Goal: Task Accomplishment & Management: Complete application form

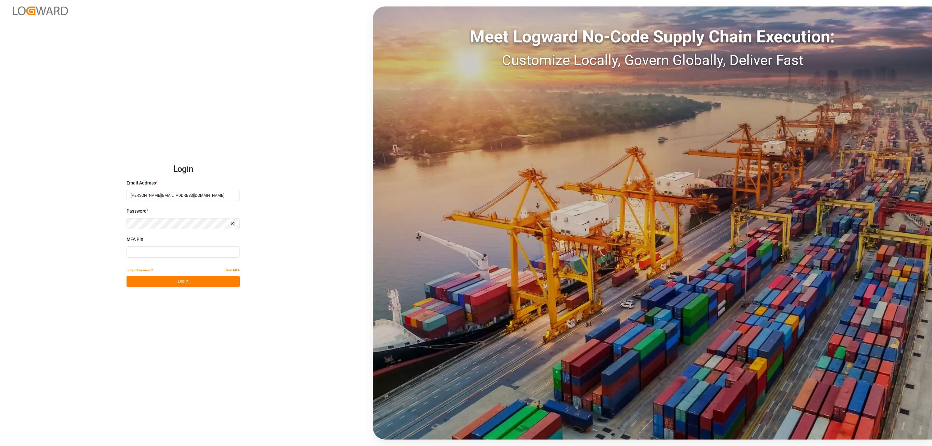
click at [184, 255] on input at bounding box center [183, 251] width 113 height 11
type input "966468"
click at [168, 276] on button "Log In" at bounding box center [183, 281] width 113 height 11
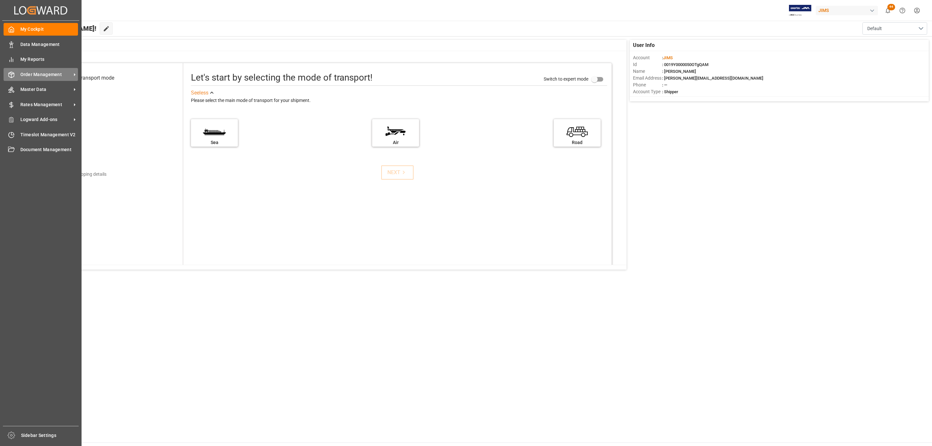
click at [28, 71] on span "Order Management" at bounding box center [45, 74] width 51 height 7
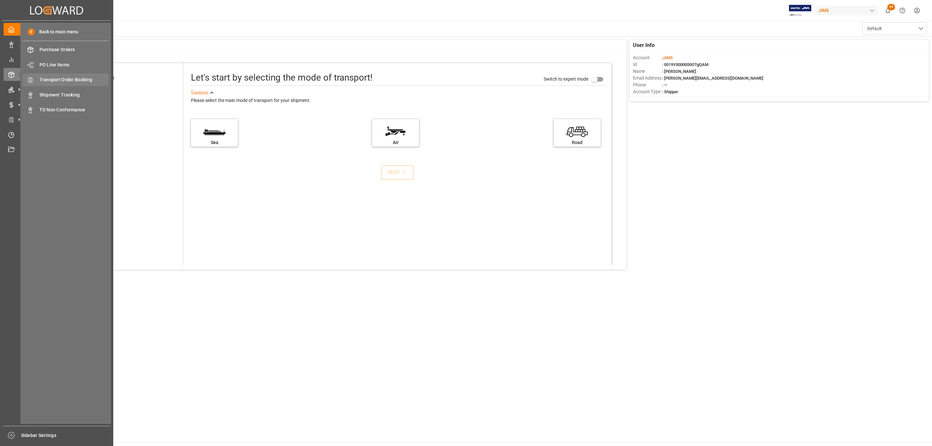
click at [87, 81] on span "Transport Order Booking" at bounding box center [74, 79] width 70 height 7
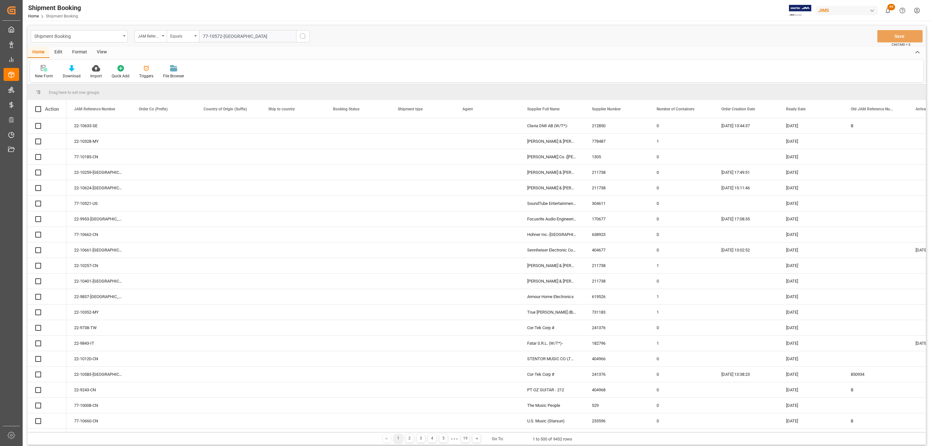
type input "77-10572-US"
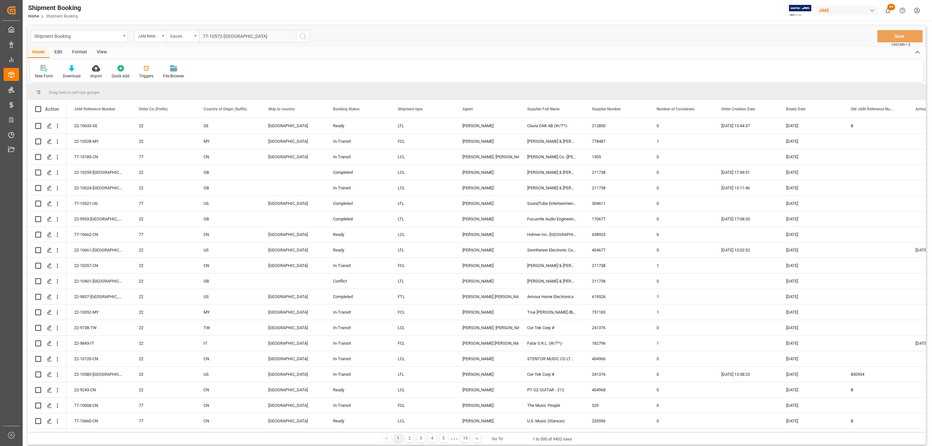
click at [301, 36] on icon "search button" at bounding box center [303, 36] width 8 height 8
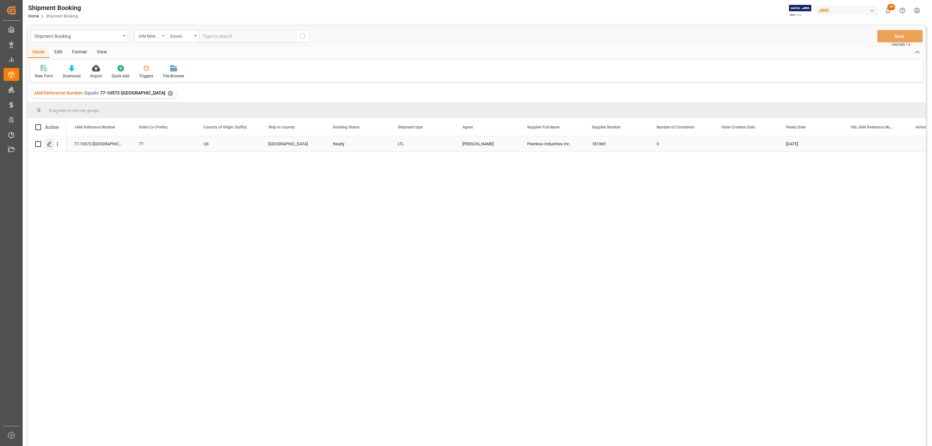
click at [49, 147] on div "Press SPACE to select this row." at bounding box center [49, 144] width 10 height 12
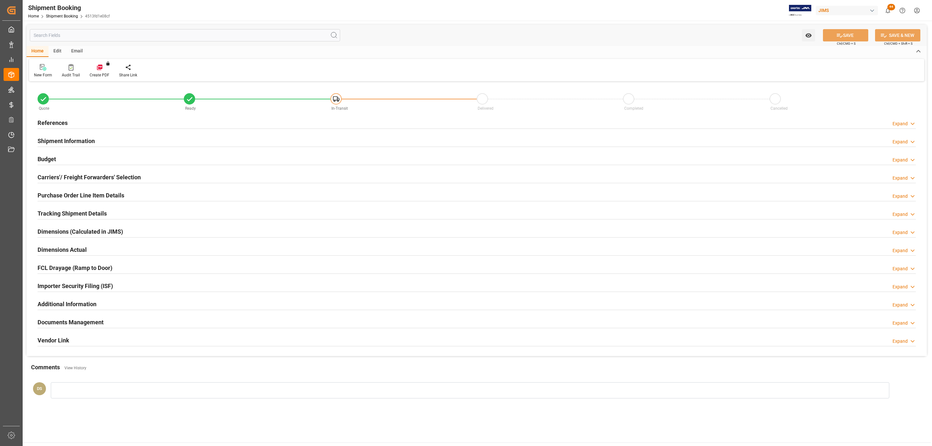
type input "0"
type input "15-08-2025"
click at [121, 178] on h2 "Carriers'/ Freight Forwarders' Selection" at bounding box center [89, 177] width 103 height 9
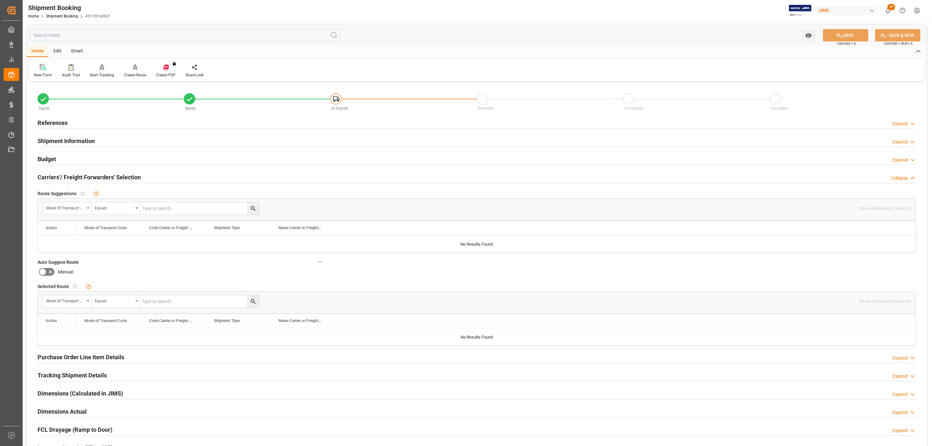
click at [79, 160] on div "Budget Expand" at bounding box center [477, 158] width 878 height 12
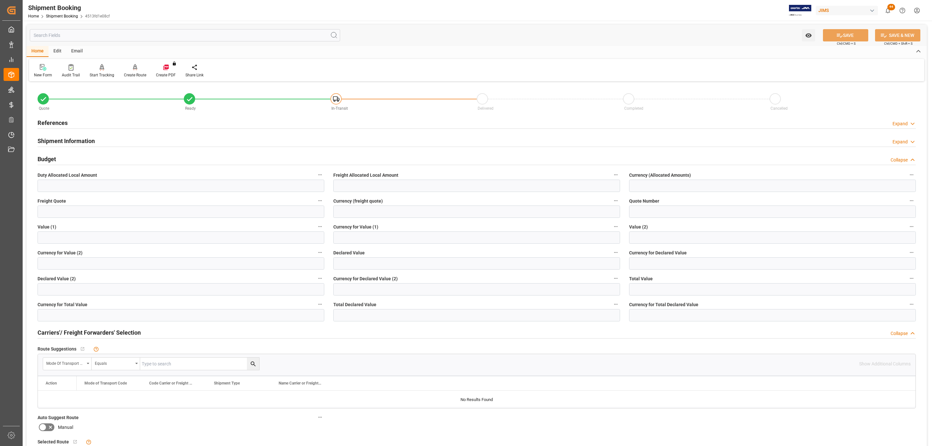
click at [82, 138] on h2 "Shipment Information" at bounding box center [66, 141] width 57 height 9
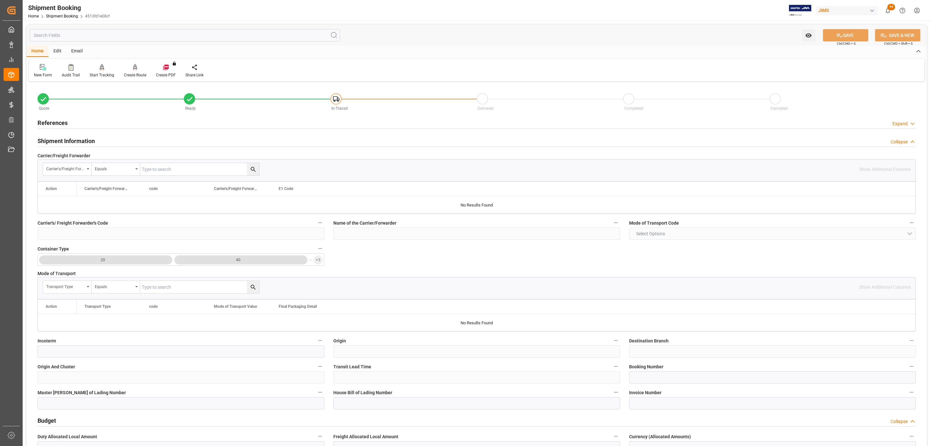
click at [79, 125] on div "References Expand" at bounding box center [477, 122] width 878 height 12
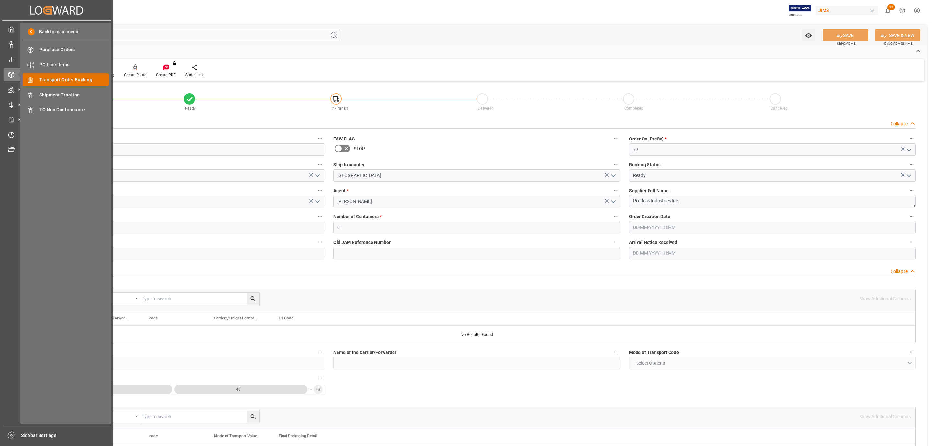
click at [77, 77] on span "Transport Order Booking" at bounding box center [74, 79] width 70 height 7
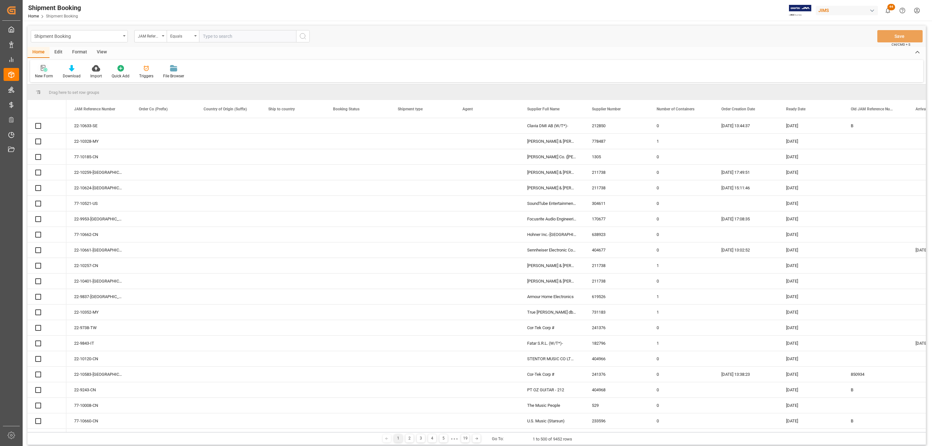
click at [43, 68] on icon at bounding box center [44, 68] width 6 height 6
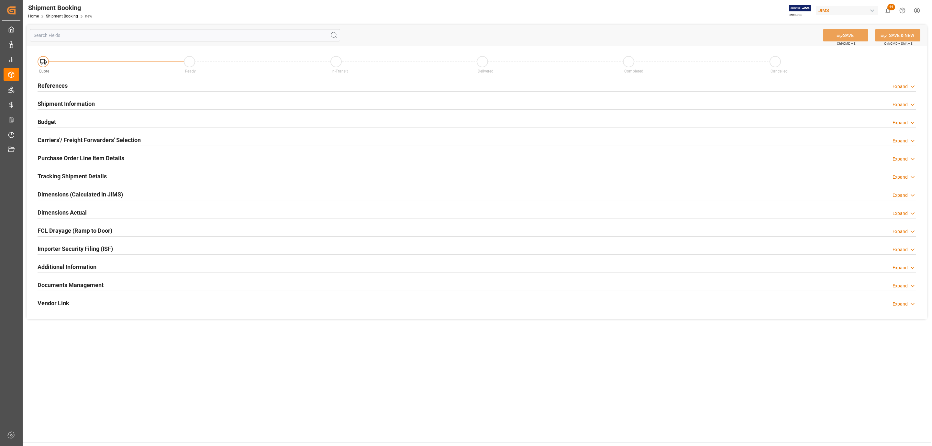
click at [100, 140] on h2 "Carriers'/ Freight Forwarders' Selection" at bounding box center [89, 140] width 103 height 9
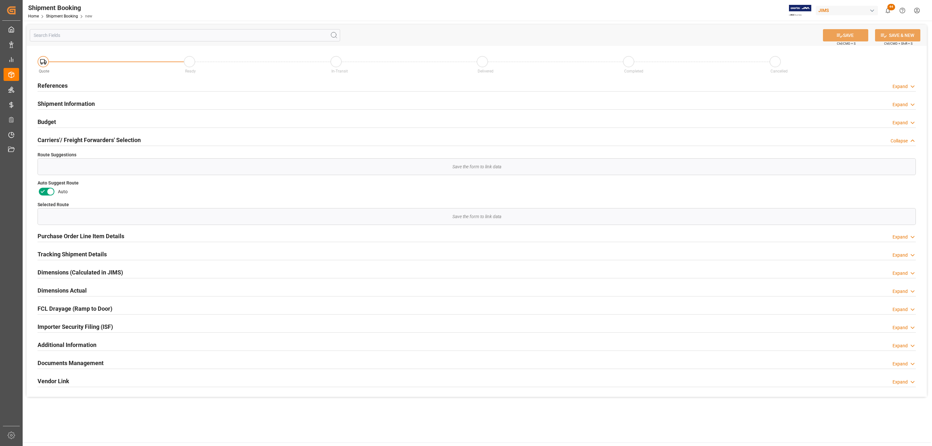
click at [74, 81] on div "References Expand" at bounding box center [477, 85] width 878 height 12
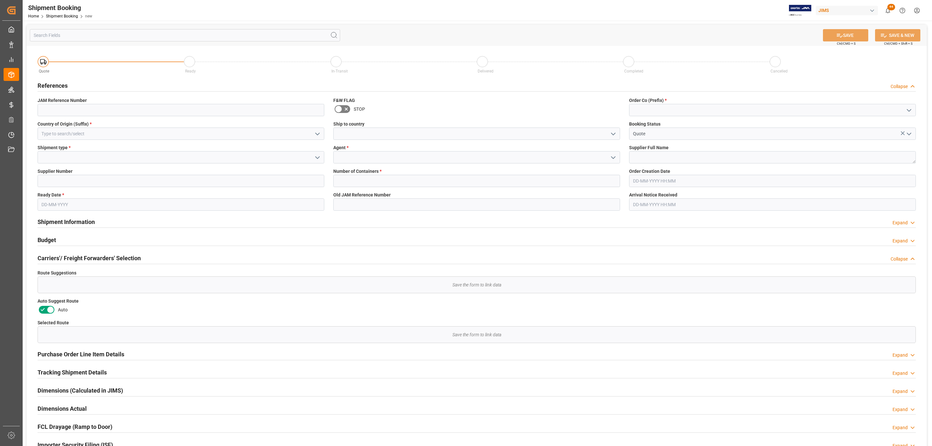
click at [314, 131] on icon "open menu" at bounding box center [318, 134] width 8 height 8
click at [104, 136] on input at bounding box center [181, 134] width 287 height 12
click at [165, 153] on div "US" at bounding box center [181, 148] width 286 height 15
type input "US"
click at [317, 156] on icon "open menu" at bounding box center [318, 158] width 8 height 8
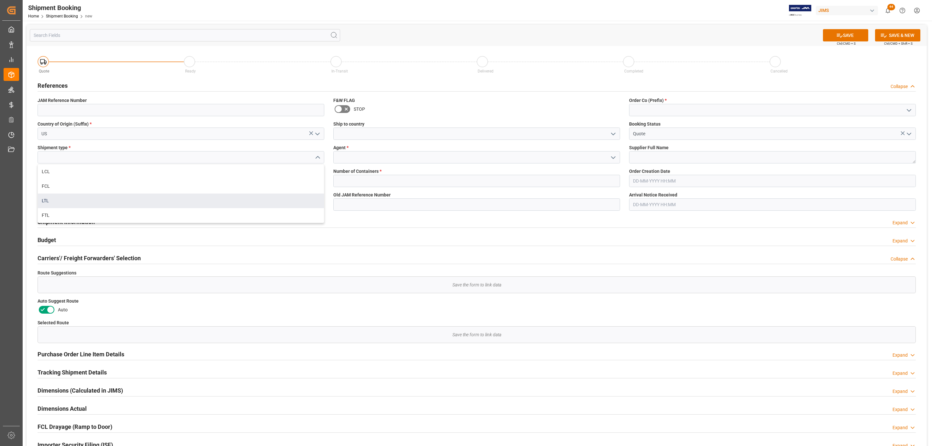
click at [76, 197] on div "LTL" at bounding box center [181, 201] width 286 height 15
type input "LTL"
click at [106, 196] on label "Ready Date *" at bounding box center [181, 195] width 287 height 7
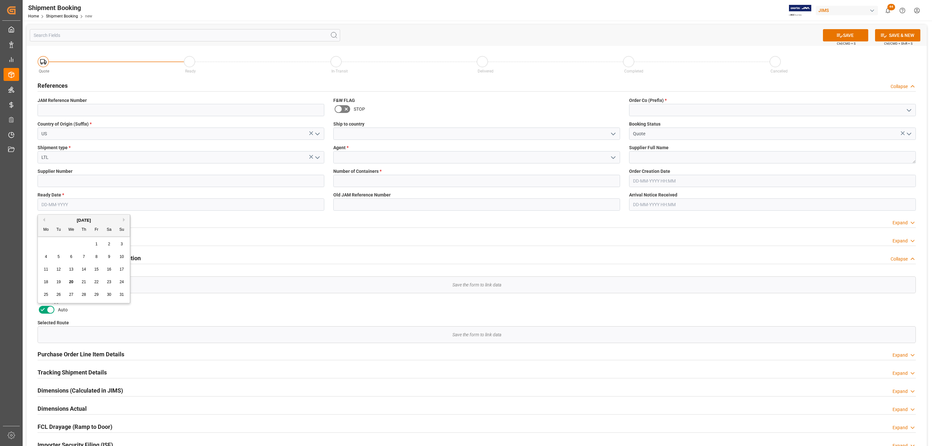
click at [95, 201] on input "text" at bounding box center [181, 204] width 287 height 12
click at [53, 296] on div "25 26 27 28 29 30 31" at bounding box center [84, 294] width 88 height 13
click at [59, 295] on span "26" at bounding box center [58, 294] width 4 height 5
type input "26-08-2025"
click at [109, 177] on input at bounding box center [181, 181] width 287 height 12
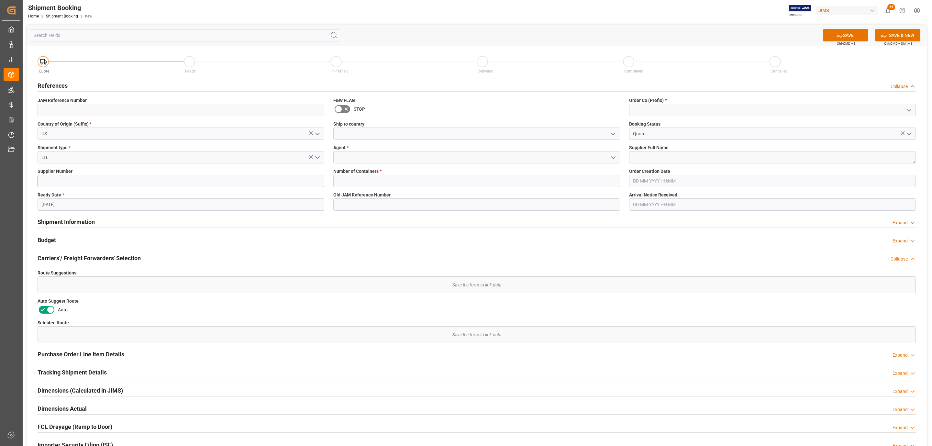
paste input "182545"
type input "182545"
click at [615, 135] on icon "open menu" at bounding box center [613, 134] width 8 height 8
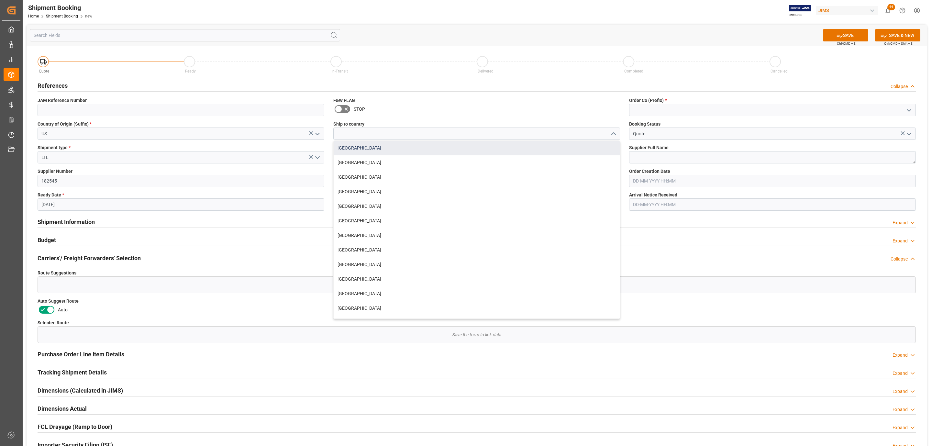
click at [442, 148] on div "[GEOGRAPHIC_DATA]" at bounding box center [477, 148] width 286 height 15
type input "[GEOGRAPHIC_DATA]"
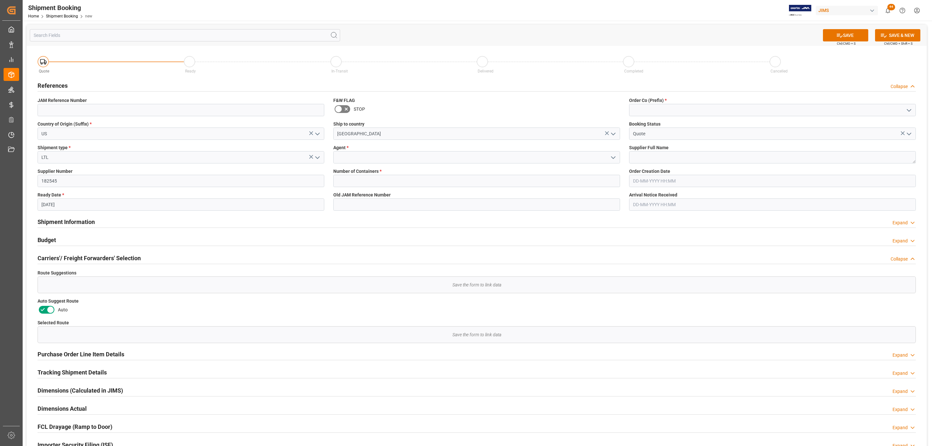
click at [614, 158] on polyline "open menu" at bounding box center [613, 158] width 4 height 2
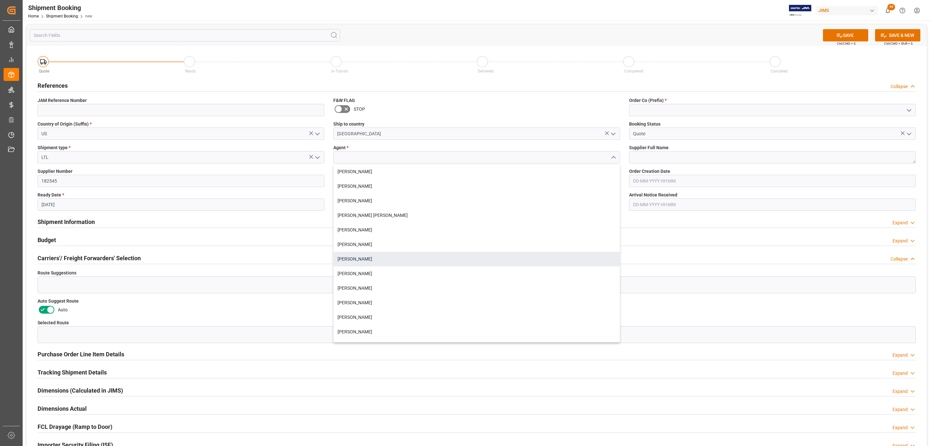
click at [365, 259] on div "[PERSON_NAME]" at bounding box center [477, 259] width 286 height 15
type input "[PERSON_NAME]"
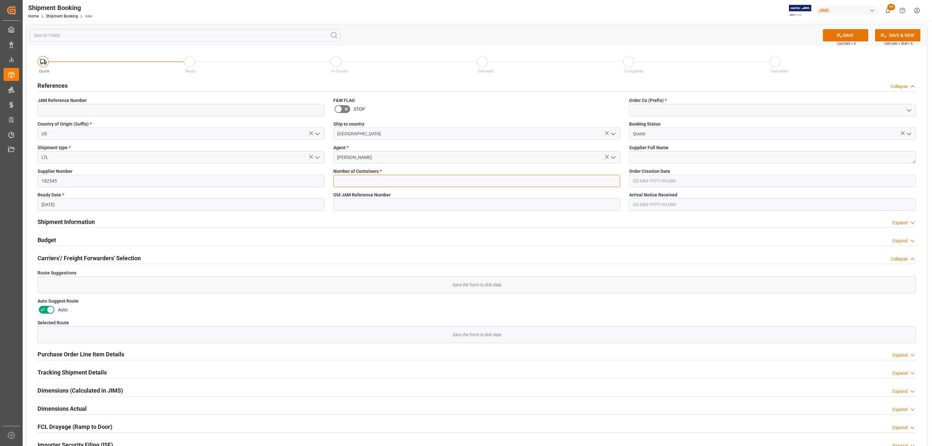
click at [363, 183] on input "text" at bounding box center [476, 181] width 287 height 12
type input "0"
click at [908, 108] on icon "open menu" at bounding box center [909, 110] width 8 height 8
click at [682, 141] on div "77" at bounding box center [772, 139] width 286 height 15
type input "77"
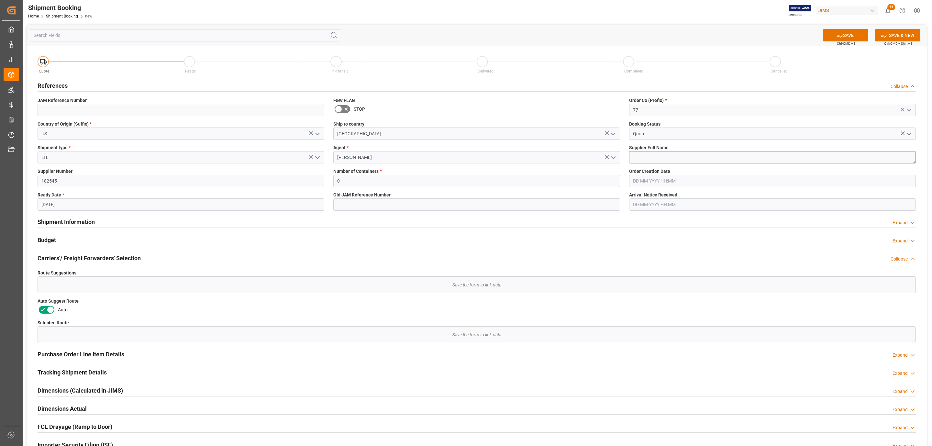
click at [663, 155] on textarea at bounding box center [772, 157] width 287 height 12
paste textarea "Covid"
type textarea "Covid"
click at [858, 31] on button "SAVE" at bounding box center [845, 35] width 45 height 12
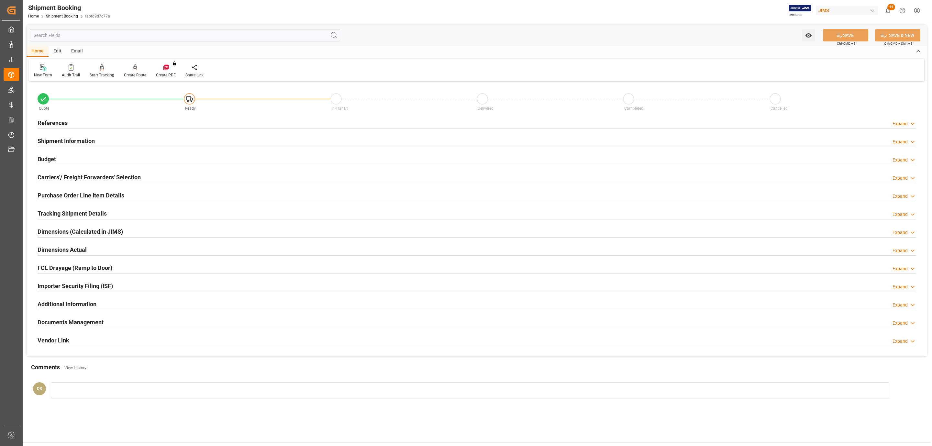
click at [103, 169] on div "Carriers'/ Freight Forwarders' Selection Expand" at bounding box center [476, 177] width 887 height 18
click at [100, 179] on h2 "Carriers'/ Freight Forwarders' Selection" at bounding box center [89, 177] width 103 height 9
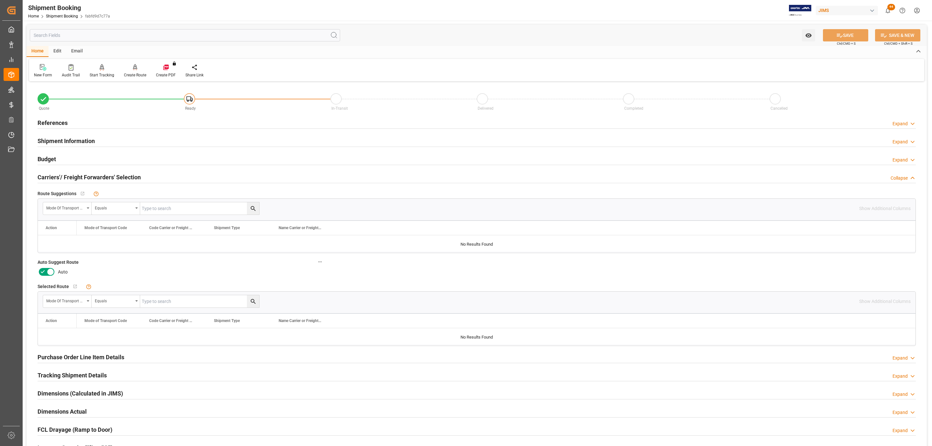
drag, startPoint x: 55, startPoint y: 269, endPoint x: 52, endPoint y: 270, distance: 3.7
click at [54, 269] on div "Auto" at bounding box center [181, 272] width 287 height 10
click at [52, 270] on icon at bounding box center [51, 272] width 8 height 8
click at [0, 0] on input "checkbox" at bounding box center [0, 0] width 0 height 0
click at [840, 33] on icon at bounding box center [839, 35] width 7 height 7
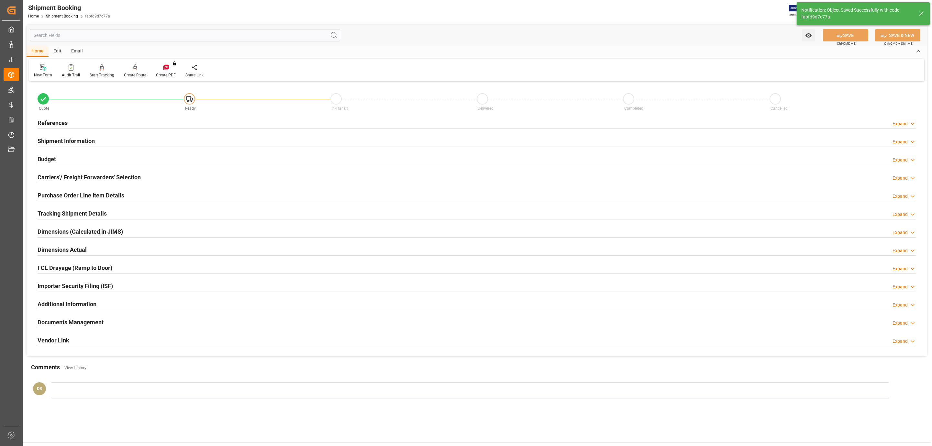
click at [83, 160] on div "Budget Expand" at bounding box center [477, 158] width 878 height 12
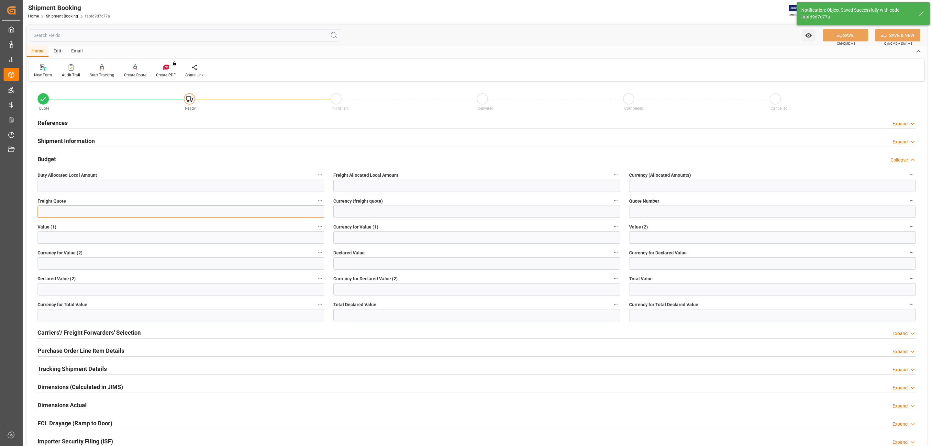
click at [53, 215] on input "text" at bounding box center [181, 212] width 287 height 12
type input "110"
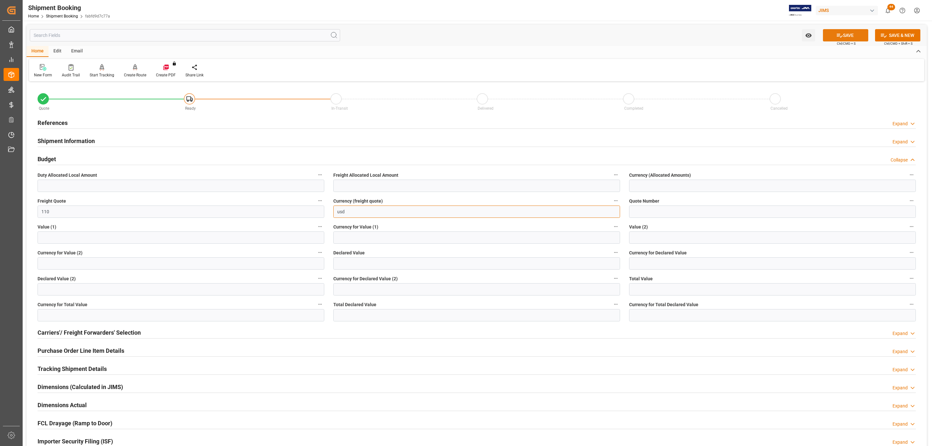
type input "usd"
drag, startPoint x: 849, startPoint y: 34, endPoint x: 875, endPoint y: 83, distance: 55.3
click at [849, 34] on button "SAVE" at bounding box center [845, 35] width 45 height 12
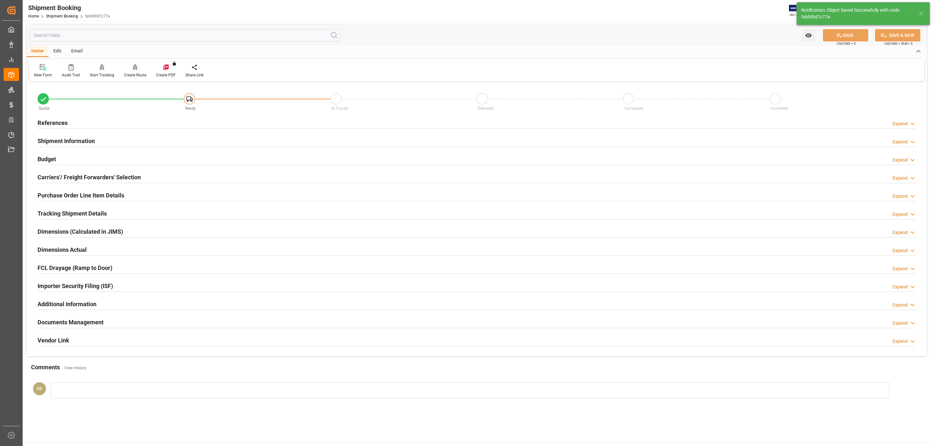
click at [137, 69] on div at bounding box center [135, 67] width 22 height 7
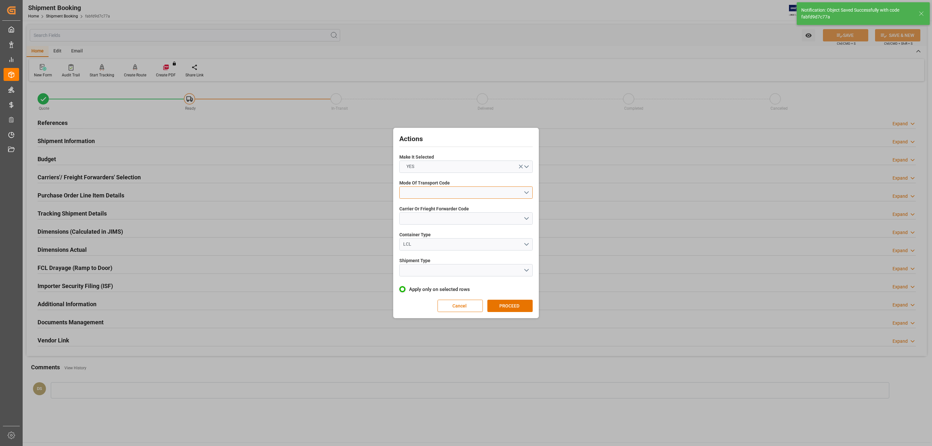
click at [404, 192] on button "open menu" at bounding box center [465, 192] width 133 height 12
click at [455, 209] on div "2- COURIER AIR" at bounding box center [466, 208] width 133 height 14
click at [420, 221] on button "open menu" at bounding box center [465, 218] width 133 height 12
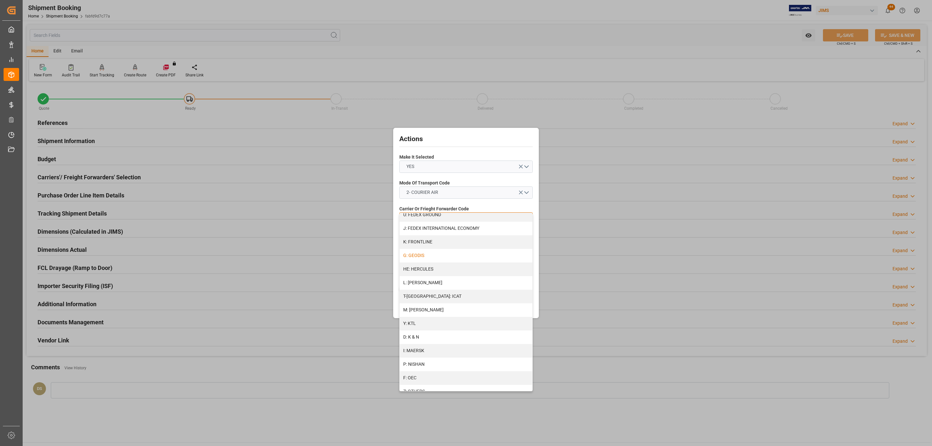
scroll to position [194, 0]
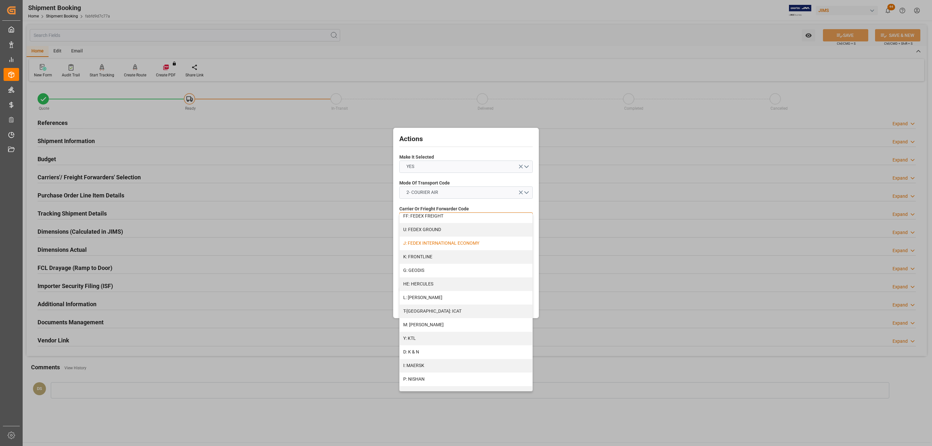
click at [447, 245] on div "J: FEDEX INTERNATIONAL ECONOMY" at bounding box center [466, 244] width 133 height 14
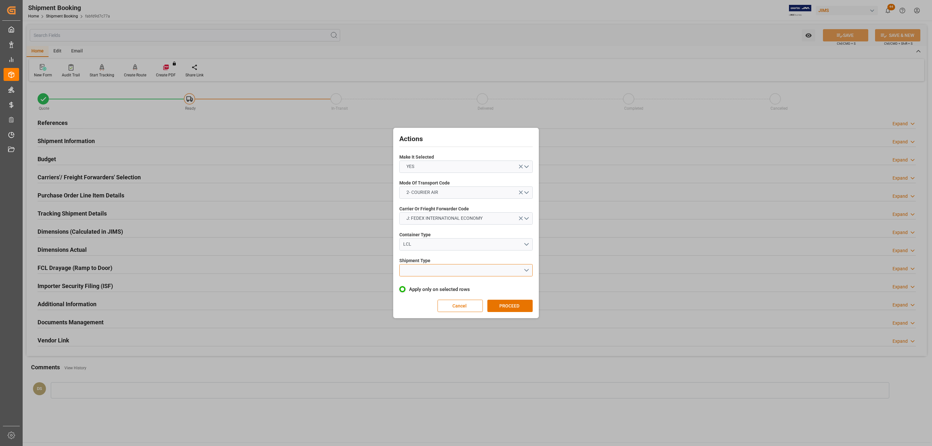
click at [438, 267] on button "open menu" at bounding box center [465, 270] width 133 height 12
click at [438, 267] on div "LTL" at bounding box center [466, 272] width 133 height 14
drag, startPoint x: 505, startPoint y: 295, endPoint x: 515, endPoint y: 300, distance: 11.4
click at [508, 296] on div "Actions Make It Selected YES Mode Of Transport Code 2- COURIER AIR Carrier Or F…" at bounding box center [466, 222] width 142 height 187
click at [517, 303] on button "PROCEED" at bounding box center [509, 306] width 45 height 12
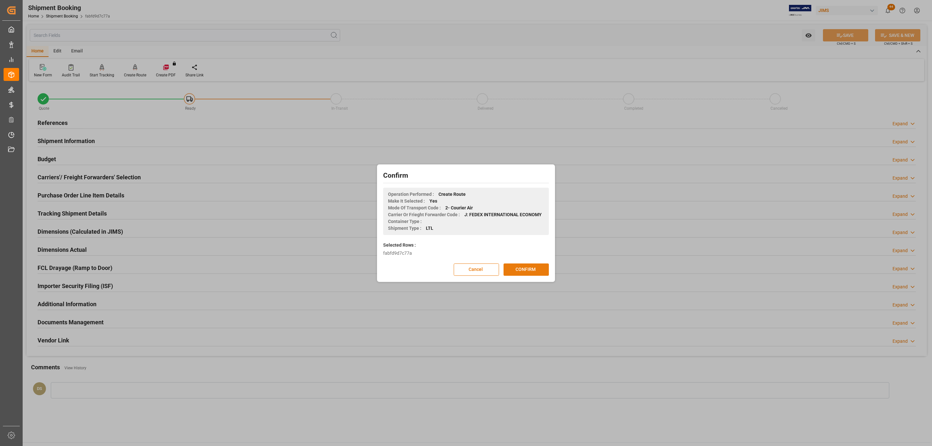
click at [522, 272] on button "CONFIRM" at bounding box center [526, 269] width 45 height 12
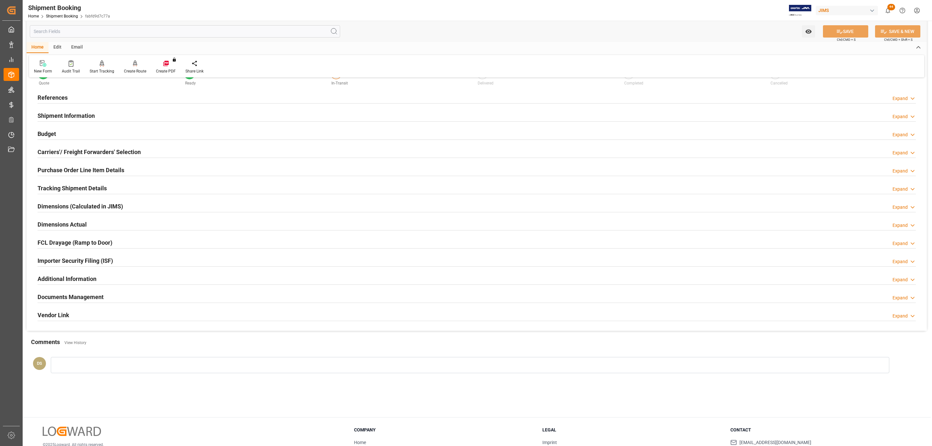
scroll to position [49, 0]
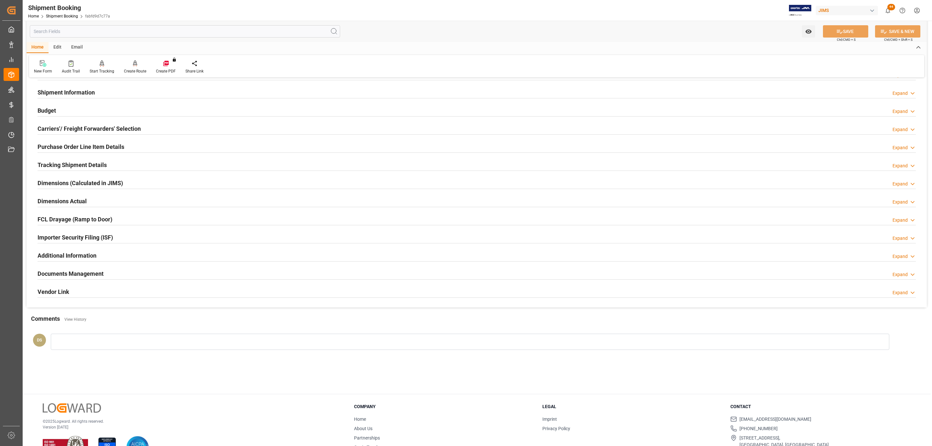
click at [100, 276] on h2 "Documents Management" at bounding box center [71, 273] width 66 height 9
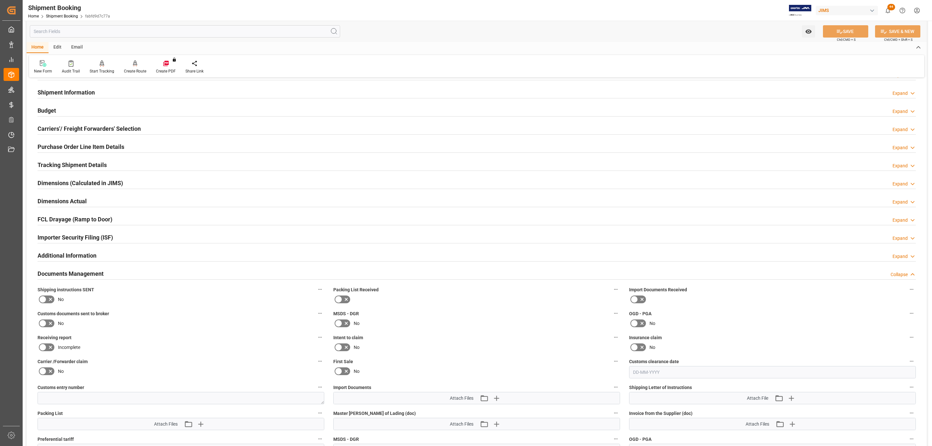
click at [49, 300] on icon at bounding box center [50, 299] width 3 height 3
click at [0, 0] on input "checkbox" at bounding box center [0, 0] width 0 height 0
click at [826, 29] on button "SAVE" at bounding box center [845, 31] width 45 height 12
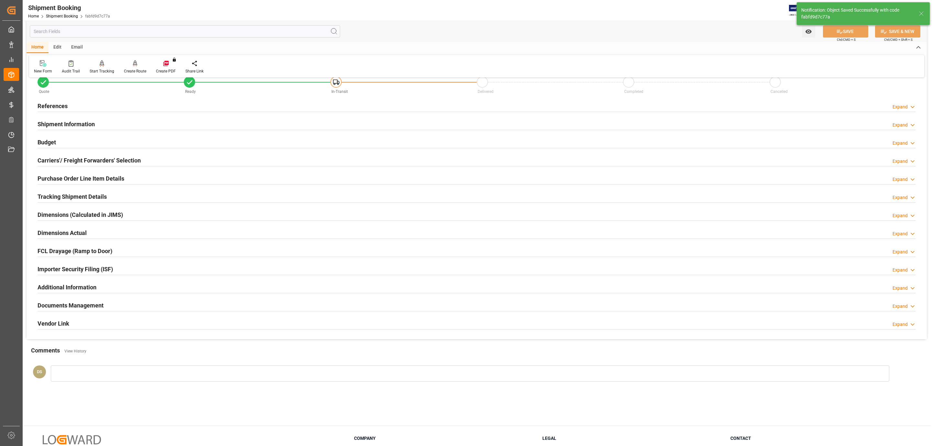
scroll to position [0, 0]
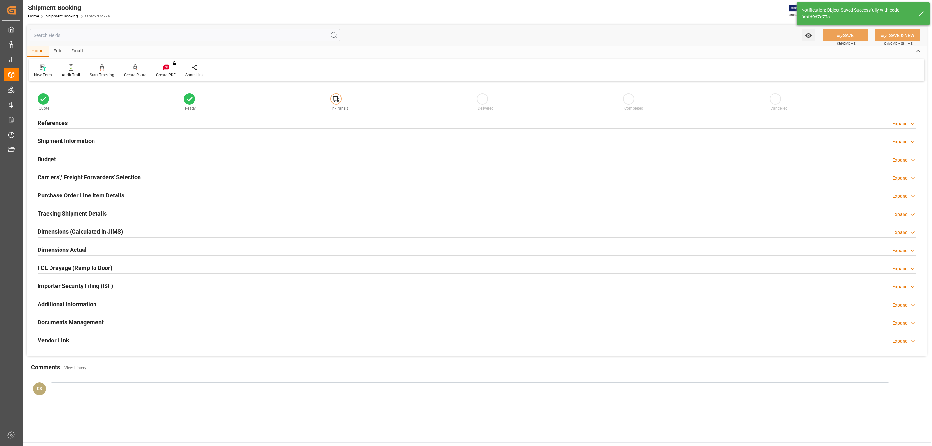
click at [91, 120] on div "References Expand" at bounding box center [477, 122] width 878 height 12
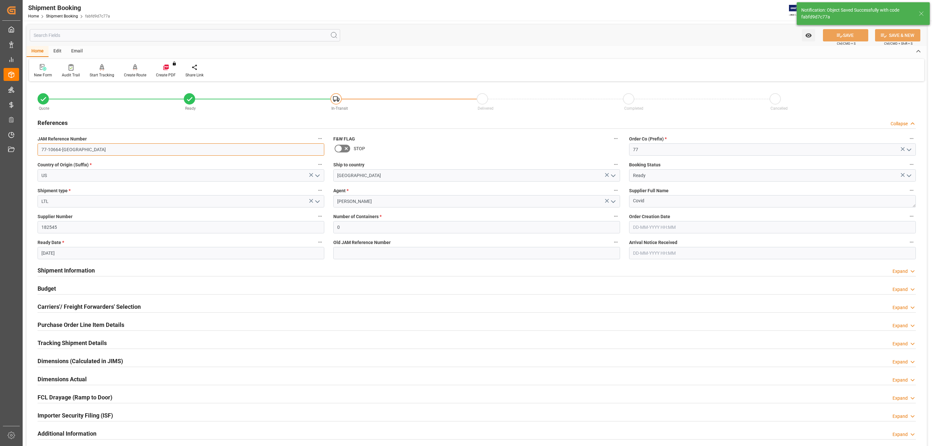
click at [71, 147] on input "77-10664-[GEOGRAPHIC_DATA]" at bounding box center [181, 149] width 287 height 12
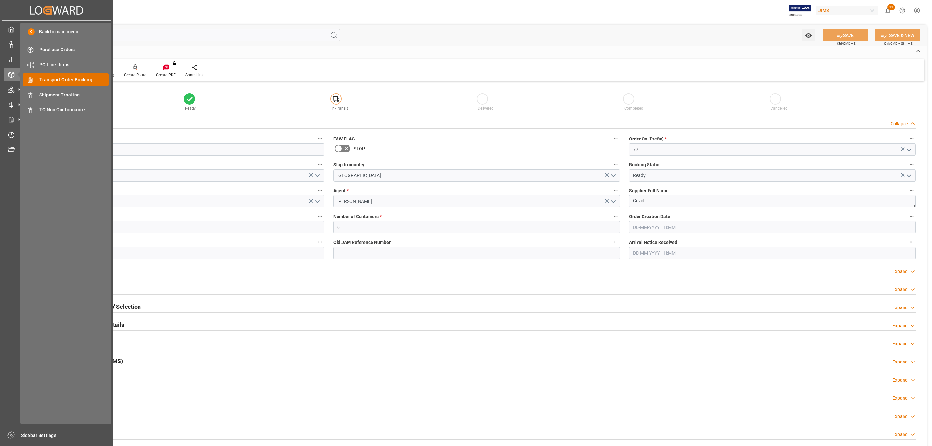
click at [89, 83] on div "Transport Order Booking Transport Order Booking" at bounding box center [66, 79] width 86 height 13
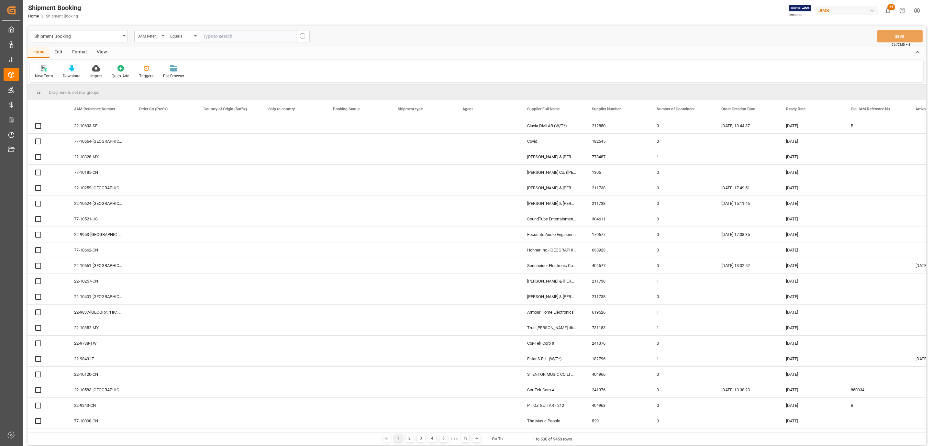
click at [42, 67] on icon at bounding box center [44, 68] width 6 height 6
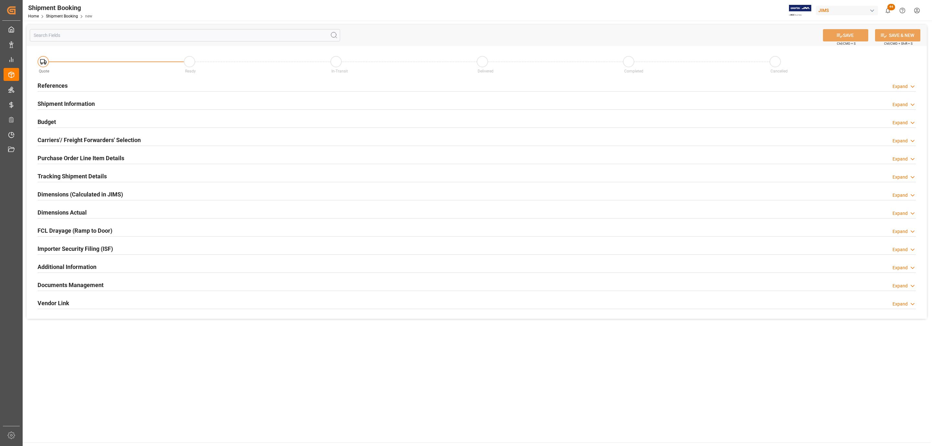
click at [71, 87] on div "References Expand" at bounding box center [477, 85] width 878 height 12
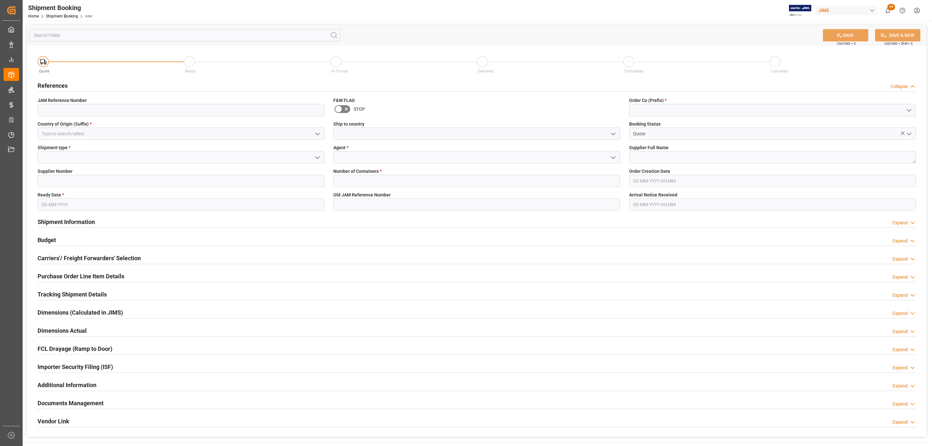
click at [319, 134] on icon "open menu" at bounding box center [318, 134] width 8 height 8
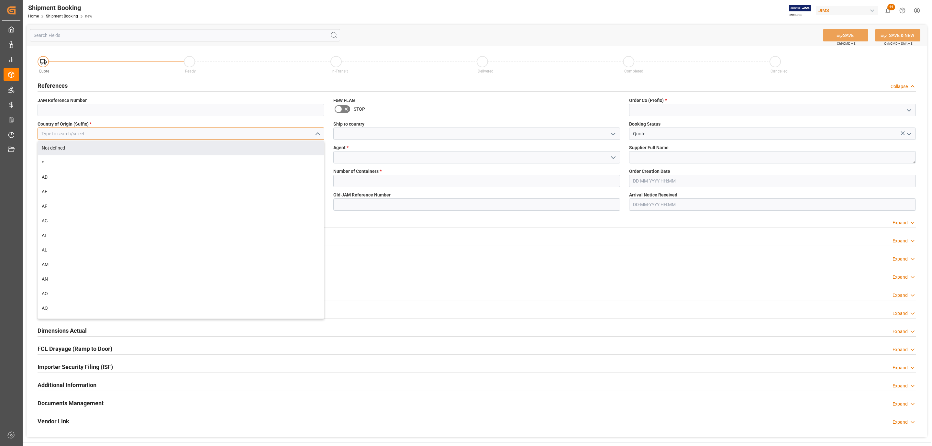
click at [103, 133] on input at bounding box center [181, 134] width 287 height 12
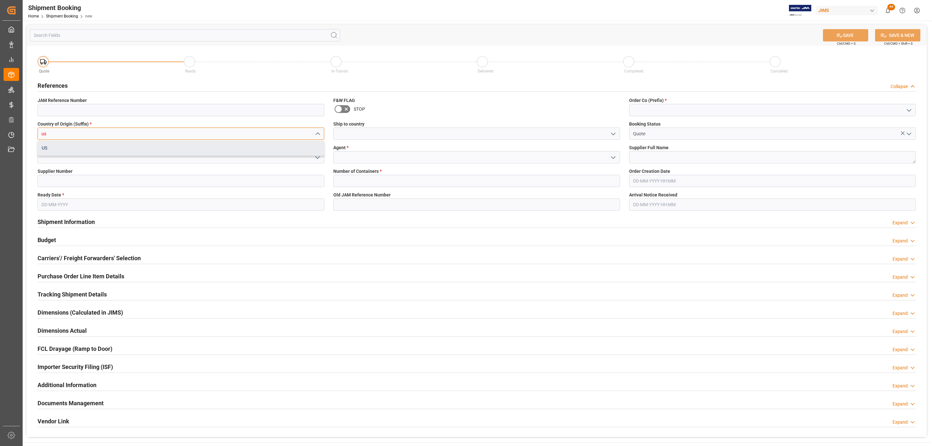
click at [88, 144] on div "US" at bounding box center [181, 148] width 286 height 15
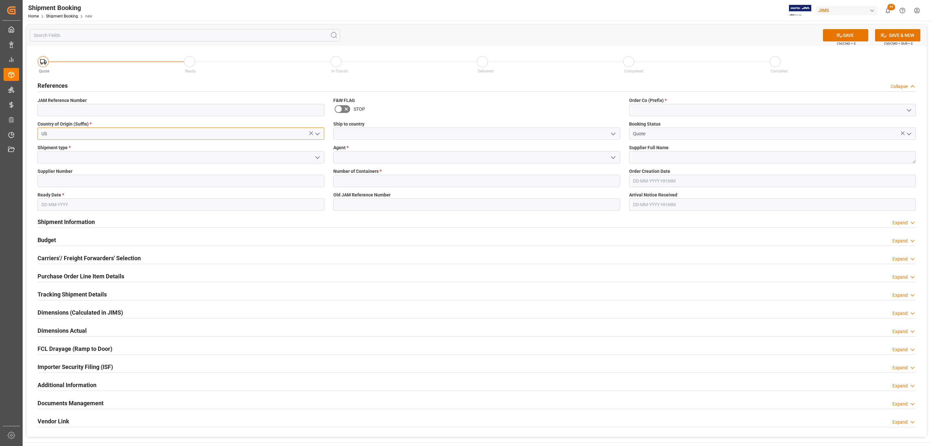
type input "US"
drag, startPoint x: 320, startPoint y: 158, endPoint x: 316, endPoint y: 158, distance: 4.2
click at [318, 158] on icon "open menu" at bounding box center [318, 158] width 8 height 8
click at [64, 198] on div "LTL" at bounding box center [181, 201] width 286 height 15
type input "LTL"
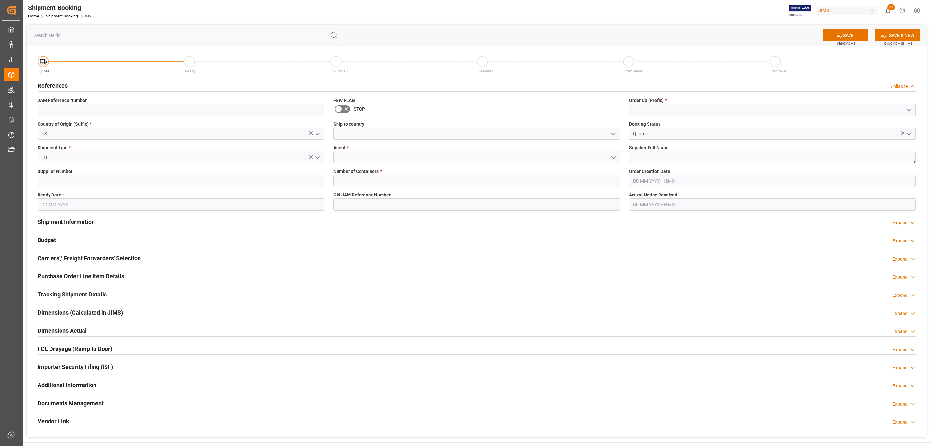
click at [77, 174] on label "Supplier Number" at bounding box center [181, 171] width 287 height 7
click at [72, 180] on input at bounding box center [181, 181] width 287 height 12
paste input "181970"
type input "181970"
click at [57, 205] on input "text" at bounding box center [181, 204] width 287 height 12
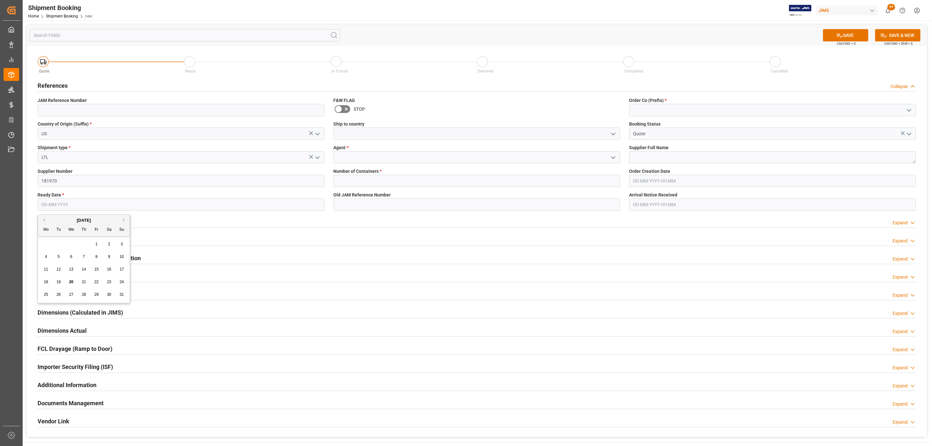
click at [58, 237] on div "August 2025 Mo Tu We Th Fr Sa Su 28 29 30 31 1 2 3 4 5 6 7 8 9 10 11 12 13 14 1…" at bounding box center [84, 259] width 92 height 88
click at [94, 283] on span "22" at bounding box center [96, 282] width 4 height 5
type input "22-08-2025"
click at [612, 134] on polyline "open menu" at bounding box center [613, 134] width 4 height 2
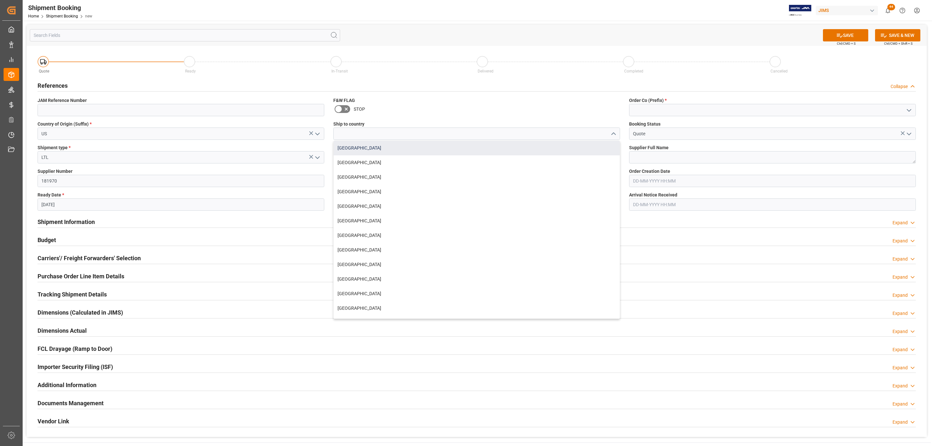
click at [409, 154] on div "[GEOGRAPHIC_DATA]" at bounding box center [477, 148] width 286 height 15
type input "[GEOGRAPHIC_DATA]"
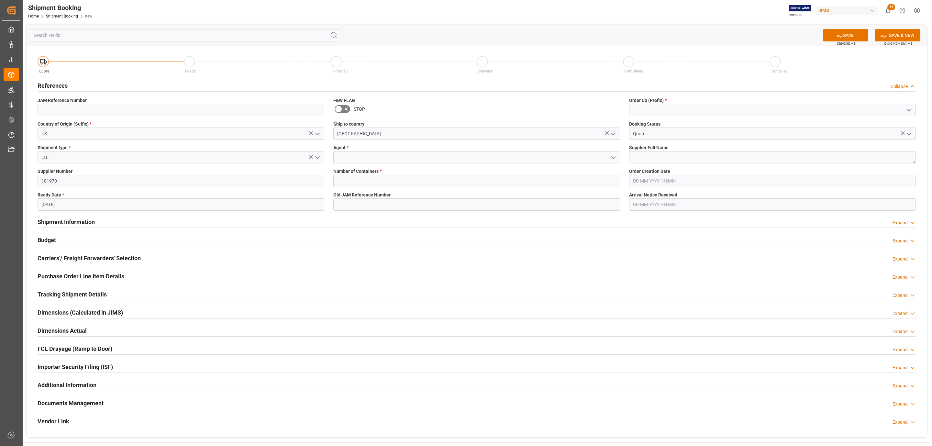
click at [612, 156] on icon "open menu" at bounding box center [613, 158] width 8 height 8
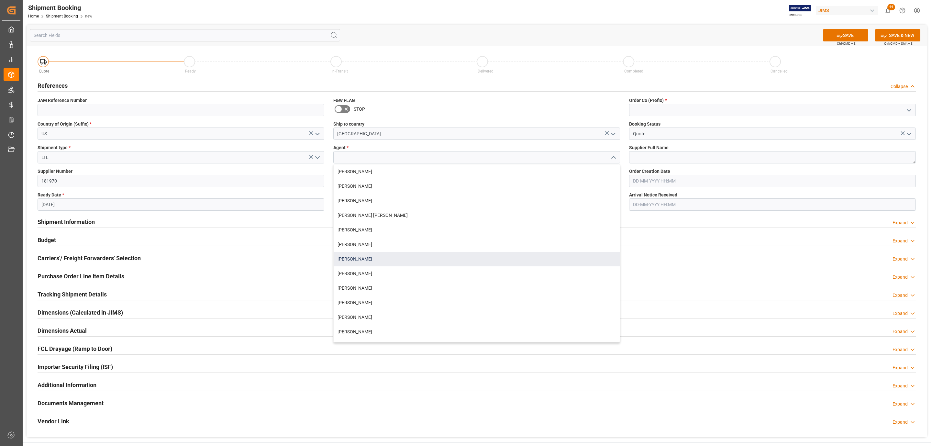
click at [364, 259] on div "[PERSON_NAME]" at bounding box center [477, 259] width 286 height 15
type input "[PERSON_NAME]"
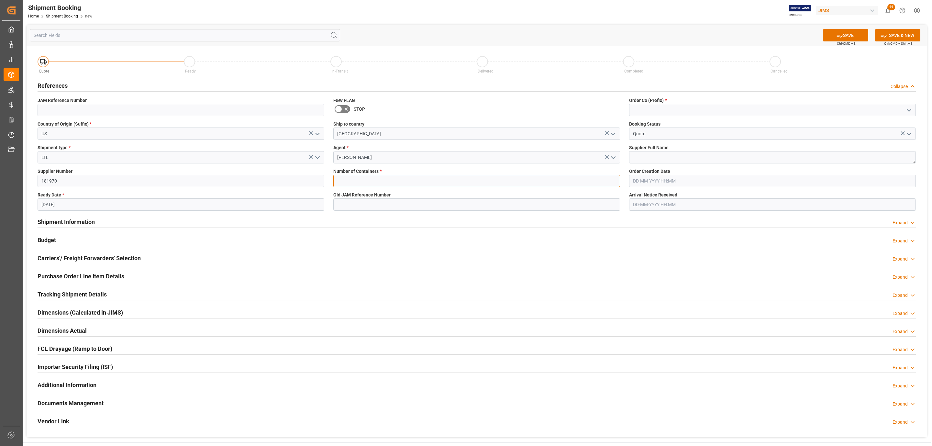
click at [358, 184] on input "text" at bounding box center [476, 181] width 287 height 12
type input "0"
click at [909, 109] on icon "open menu" at bounding box center [909, 110] width 8 height 8
click at [684, 136] on div "77" at bounding box center [772, 139] width 286 height 15
type input "77"
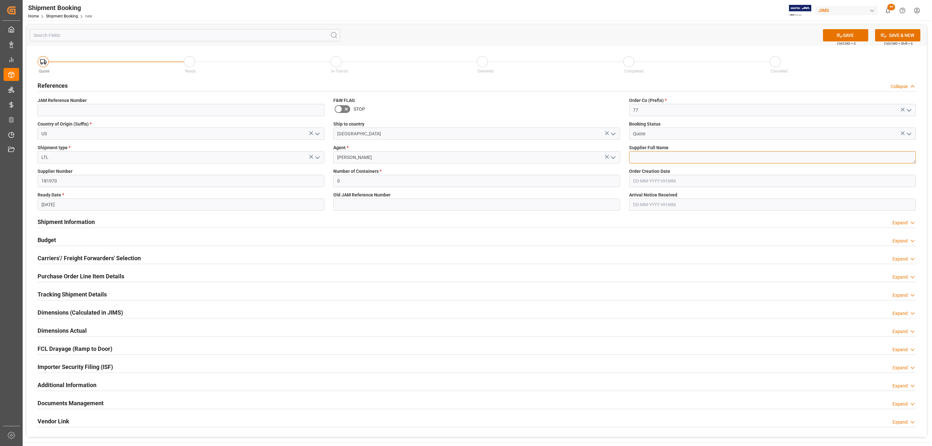
click at [666, 162] on textarea at bounding box center [772, 157] width 287 height 12
paste textarea "Radio Design Labs"
type textarea "Radio Design Labs"
click at [836, 28] on div "SAVE Ctrl/CMD + S SAVE & NEW Ctrl/CMD + Shift + S" at bounding box center [477, 35] width 900 height 21
click at [837, 34] on icon at bounding box center [840, 36] width 6 height 4
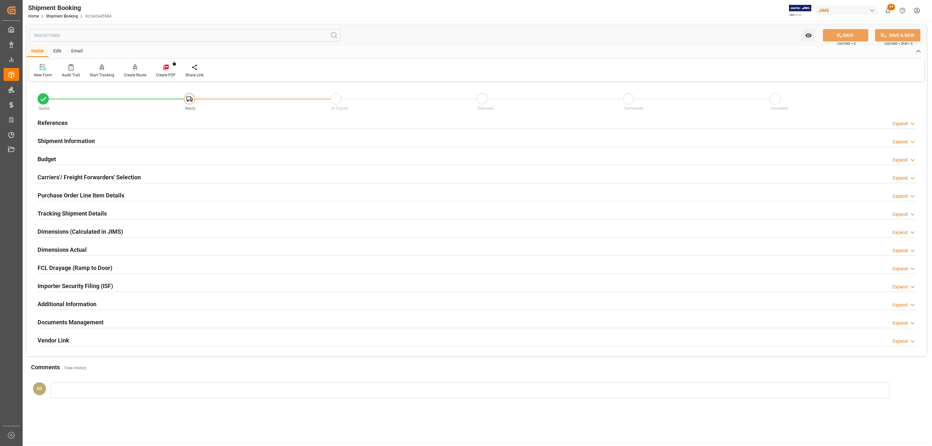
click at [72, 174] on h2 "Carriers'/ Freight Forwarders' Selection" at bounding box center [89, 177] width 103 height 9
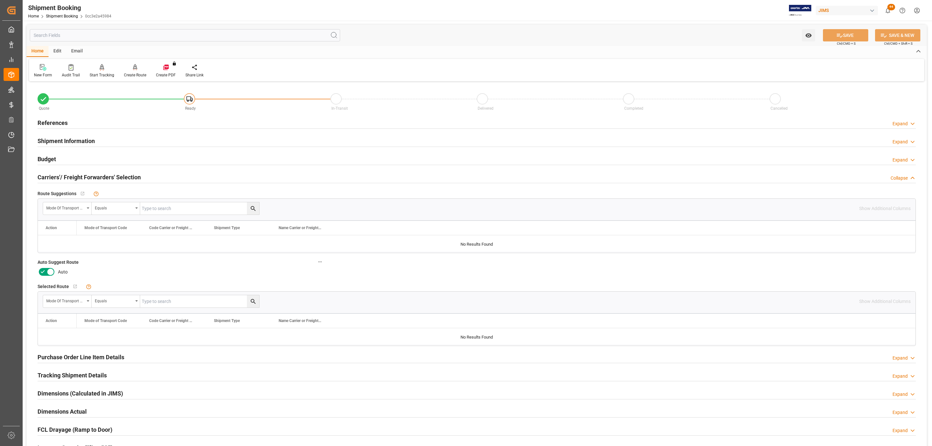
click at [47, 272] on icon at bounding box center [51, 272] width 8 height 8
click at [0, 0] on input "checkbox" at bounding box center [0, 0] width 0 height 0
click at [840, 34] on icon at bounding box center [839, 35] width 7 height 7
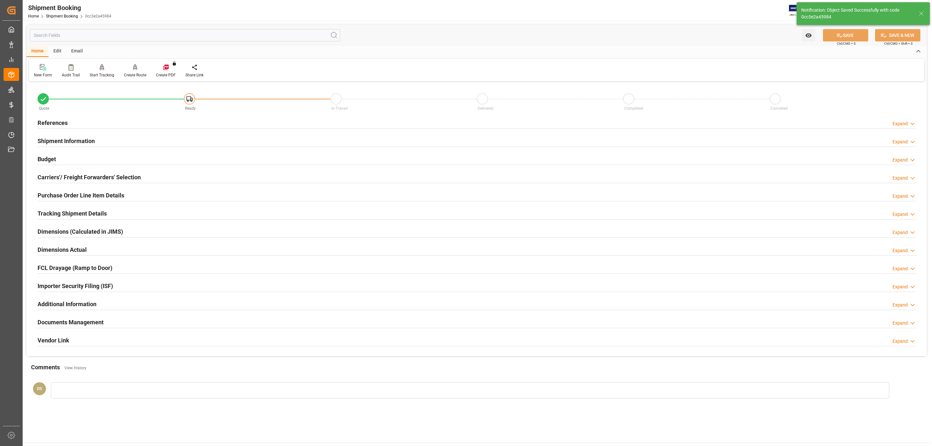
click at [70, 117] on div "References Expand" at bounding box center [477, 122] width 878 height 12
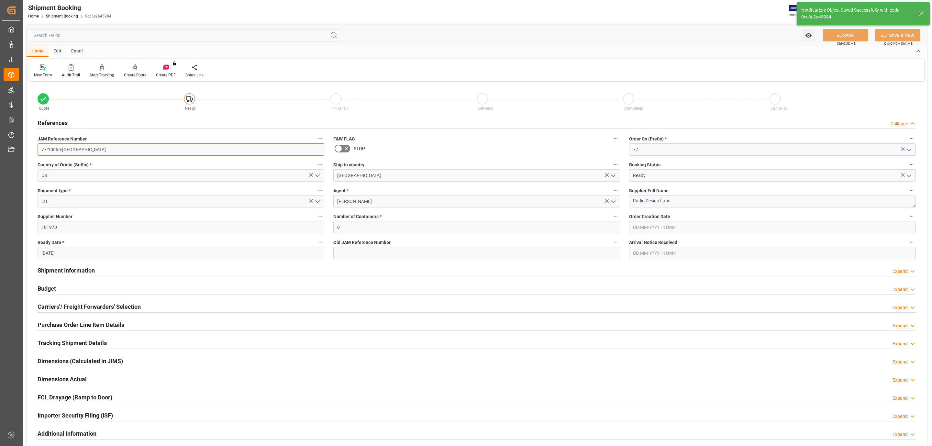
click at [74, 150] on input "77-10665-US" at bounding box center [181, 149] width 287 height 12
click at [117, 304] on h2 "Carriers'/ Freight Forwarders' Selection" at bounding box center [89, 306] width 103 height 9
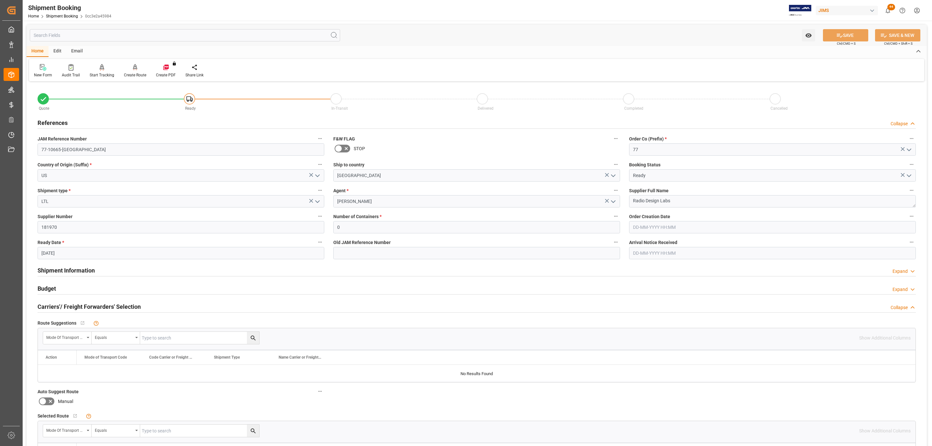
click at [69, 288] on div "Budget Expand" at bounding box center [477, 288] width 878 height 12
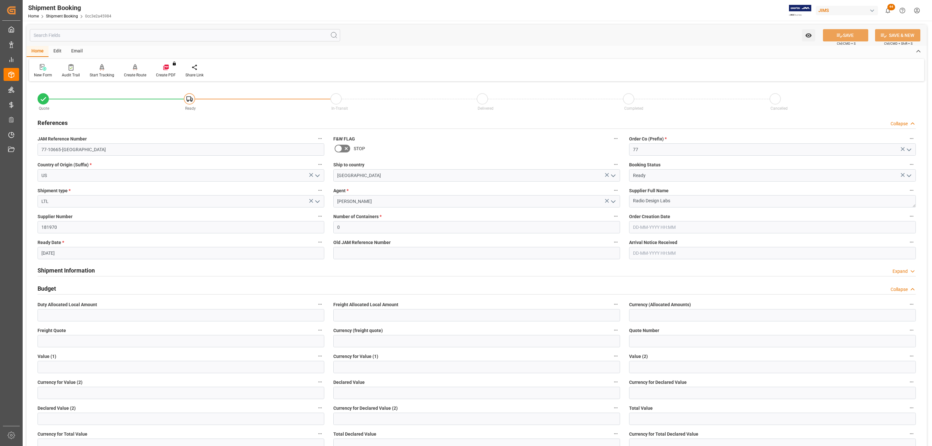
click at [69, 288] on div "Budget Collapse" at bounding box center [477, 288] width 878 height 12
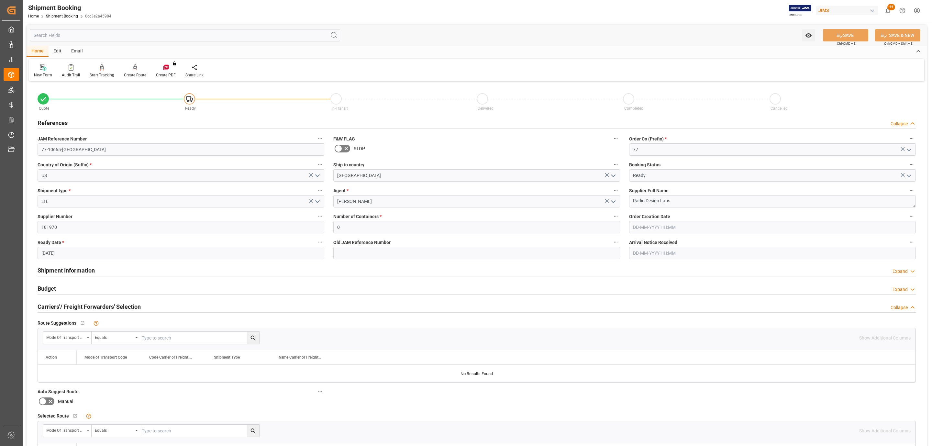
scroll to position [334, 0]
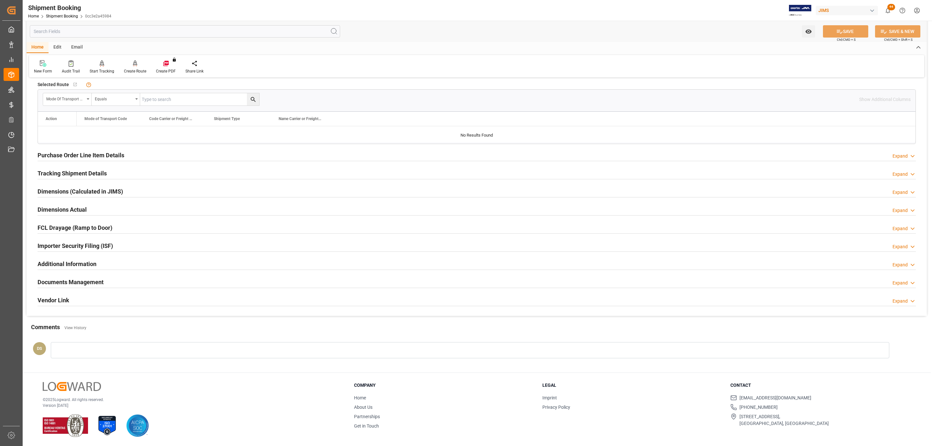
click at [80, 284] on h2 "Documents Management" at bounding box center [71, 282] width 66 height 9
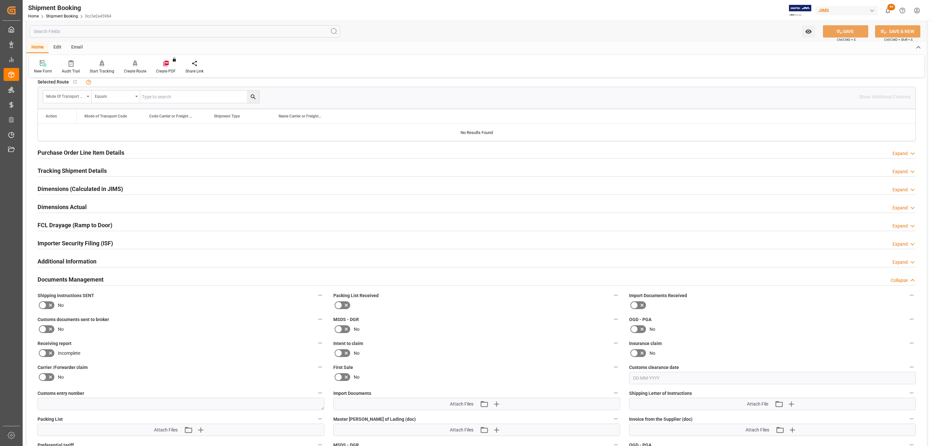
click at [47, 309] on icon at bounding box center [51, 305] width 8 height 8
click at [0, 0] on input "checkbox" at bounding box center [0, 0] width 0 height 0
click at [837, 8] on div "JIMS" at bounding box center [847, 10] width 62 height 9
click at [841, 38] on div "JI JIMS" at bounding box center [848, 43] width 110 height 13
click at [846, 28] on button "SAVE" at bounding box center [845, 31] width 45 height 12
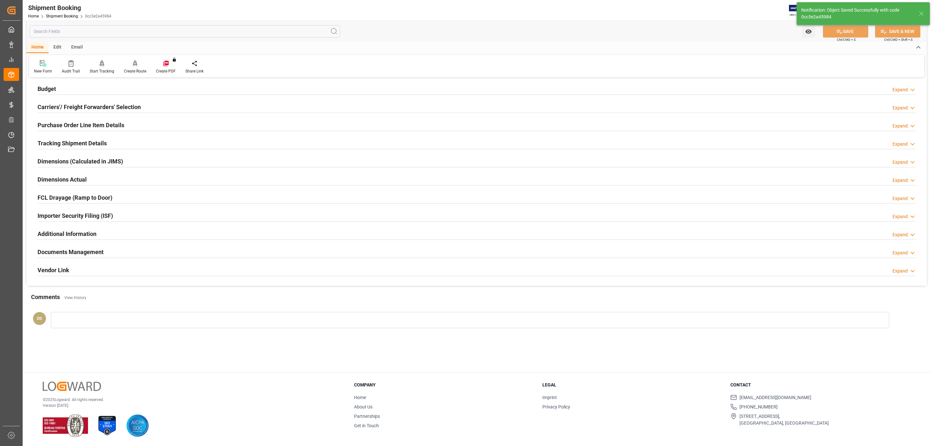
scroll to position [42, 0]
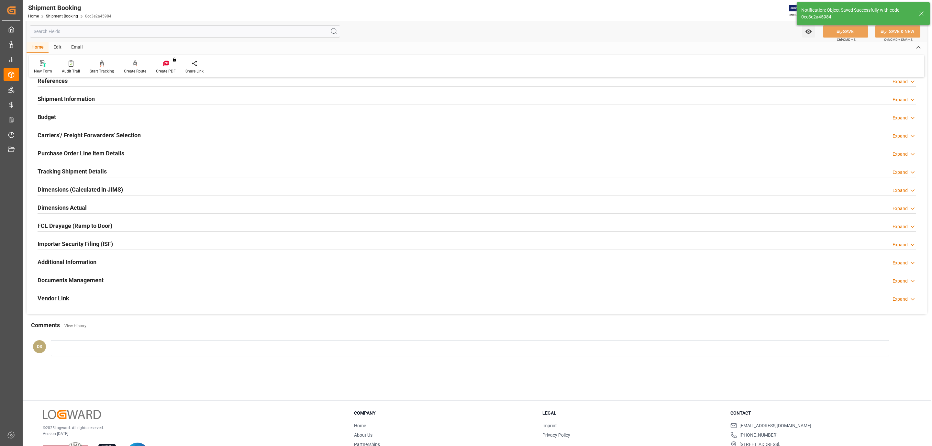
click at [115, 277] on div "Documents Management Expand" at bounding box center [477, 279] width 878 height 12
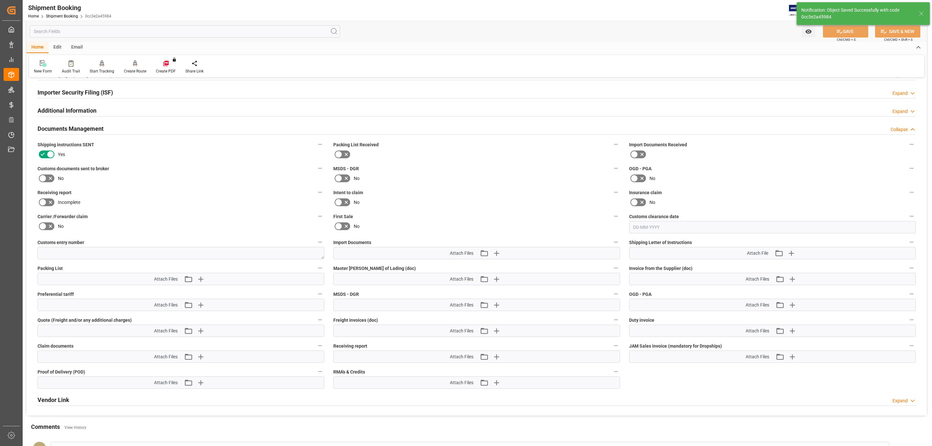
scroll to position [236, 0]
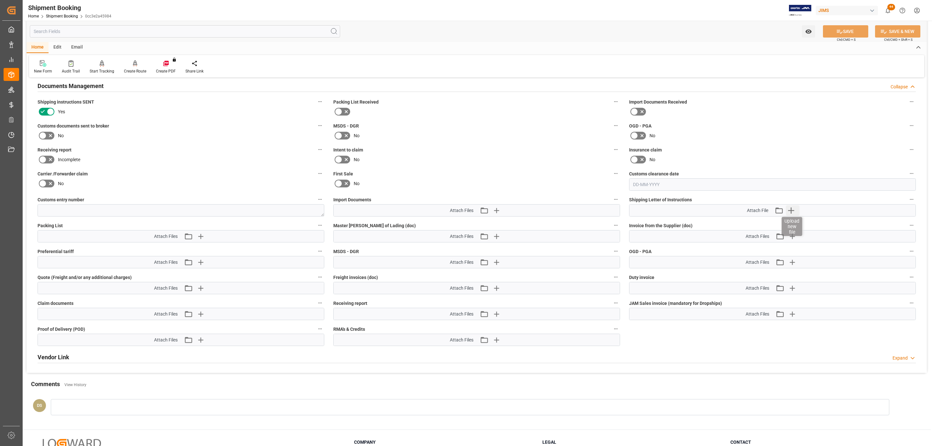
click at [791, 213] on icon "button" at bounding box center [791, 210] width 6 height 6
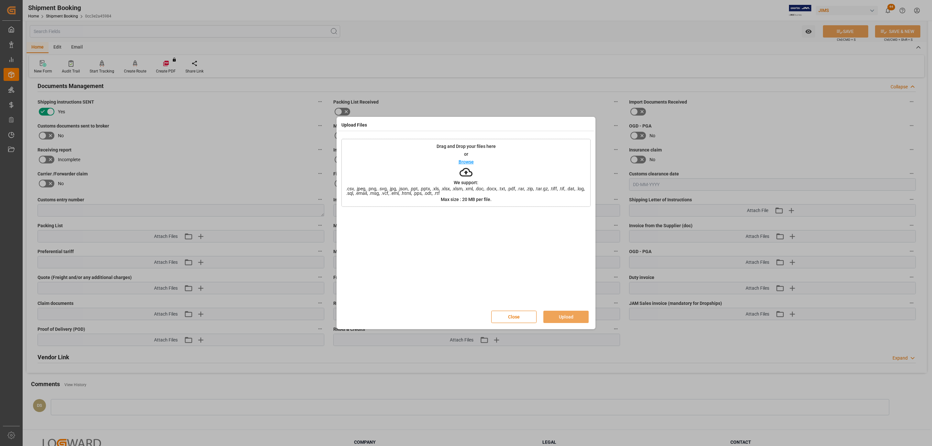
click at [473, 186] on span ".csv, .jpeg, .png, .svg, .jpg, .json, .ppt, .pptx, .xls, .xlsx, .xlsm, .xml, .d…" at bounding box center [466, 190] width 249 height 9
click at [559, 319] on button "Upload" at bounding box center [565, 317] width 45 height 12
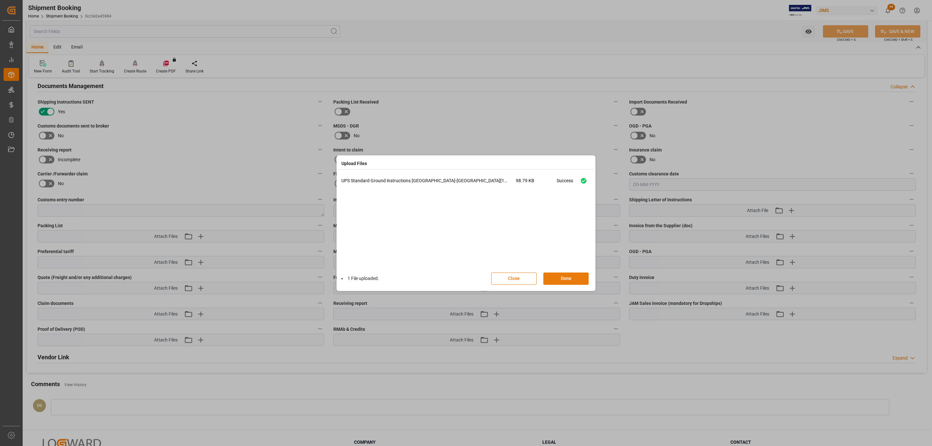
click at [559, 279] on button "Done" at bounding box center [565, 279] width 45 height 12
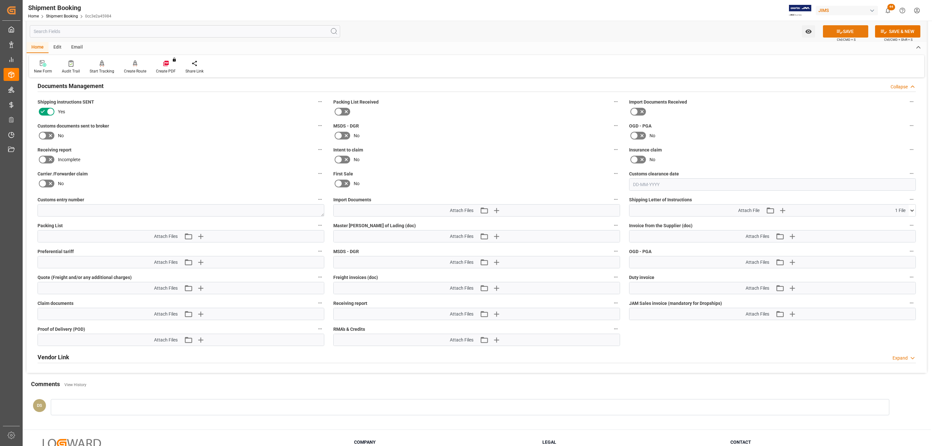
click at [832, 33] on button "SAVE" at bounding box center [845, 31] width 45 height 12
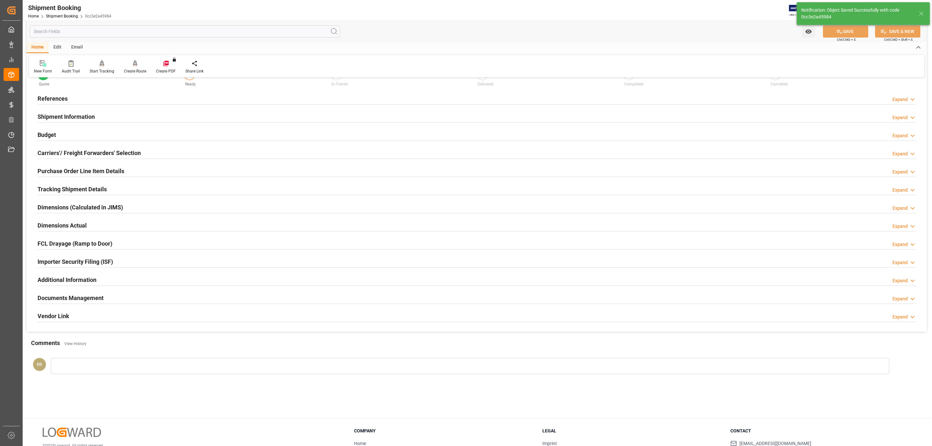
scroll to position [49, 0]
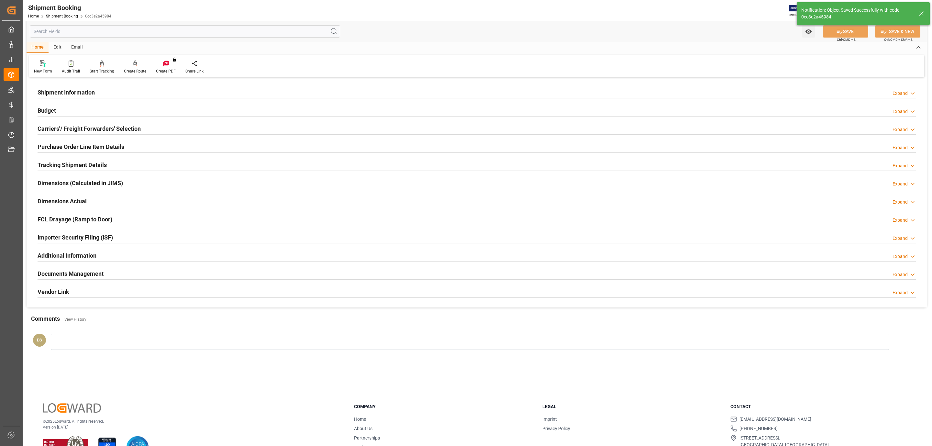
click at [74, 126] on h2 "Carriers'/ Freight Forwarders' Selection" at bounding box center [89, 128] width 103 height 9
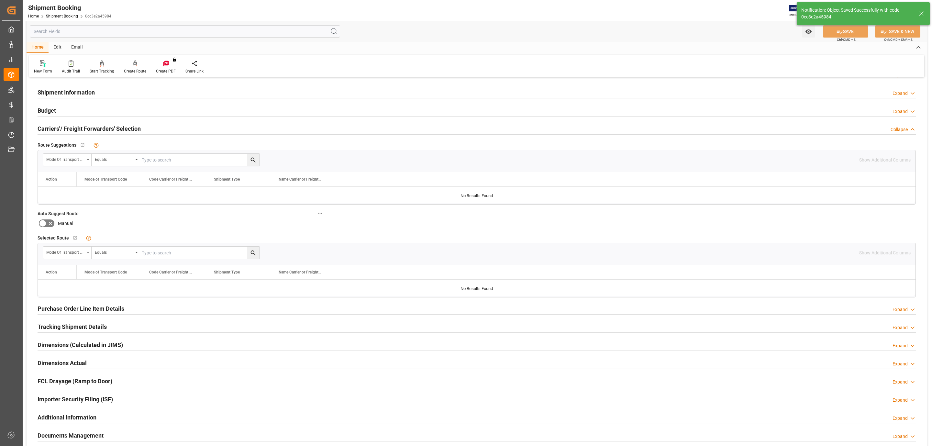
scroll to position [0, 0]
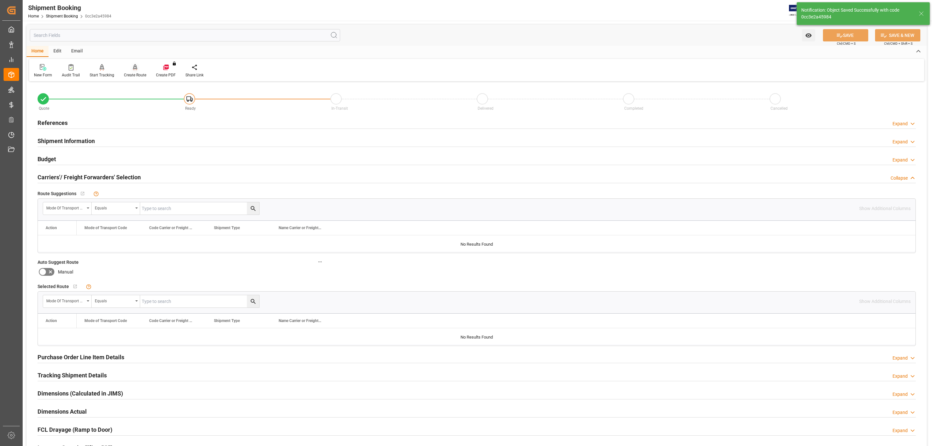
click at [134, 72] on div "Create Route" at bounding box center [135, 75] width 22 height 6
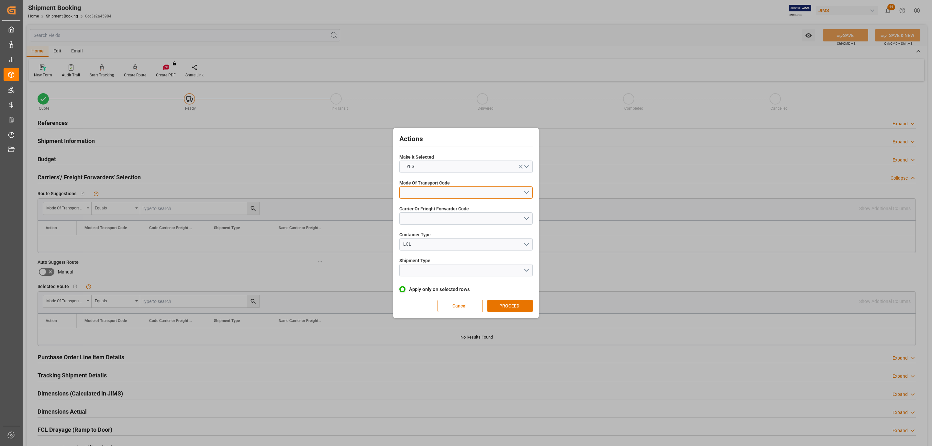
click at [470, 192] on button "open menu" at bounding box center [465, 192] width 133 height 12
click at [437, 245] on div "5- COURIER GROUND" at bounding box center [466, 249] width 133 height 14
click at [429, 225] on div "Carrier Or Frieght Forwarder Code" at bounding box center [465, 215] width 133 height 24
click at [429, 220] on button "open menu" at bounding box center [465, 218] width 133 height 12
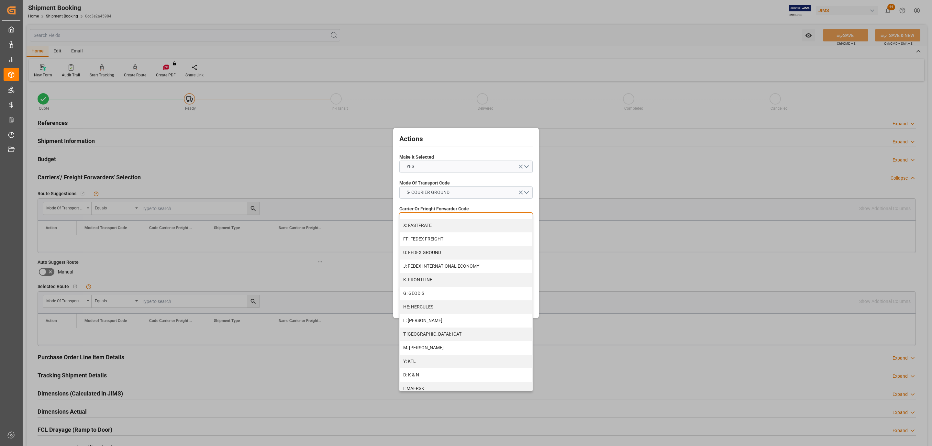
scroll to position [291, 0]
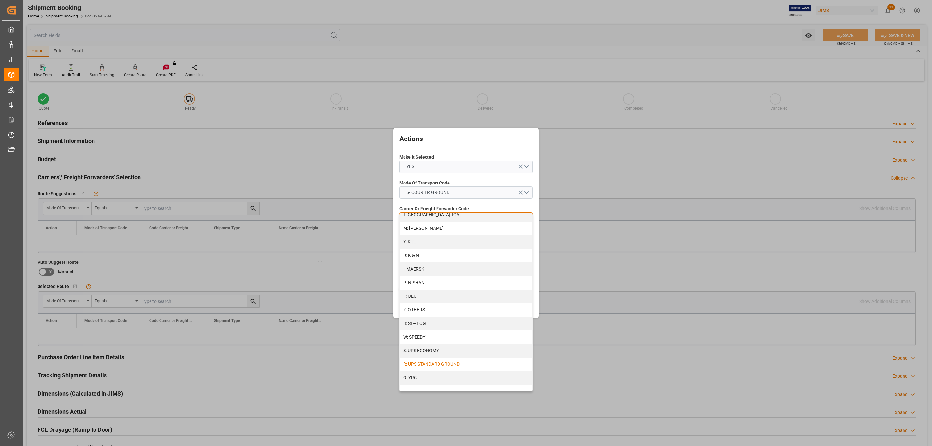
click at [446, 362] on div "R: UPS STANDARD GROUND" at bounding box center [466, 365] width 133 height 14
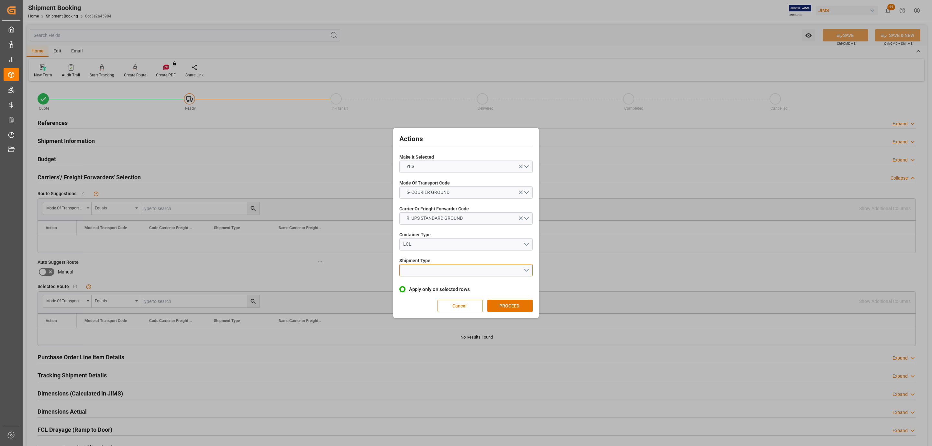
click at [445, 273] on button "open menu" at bounding box center [465, 270] width 133 height 12
click at [445, 273] on div "LTL" at bounding box center [466, 272] width 133 height 14
click at [530, 305] on button "PROCEED" at bounding box center [509, 306] width 45 height 12
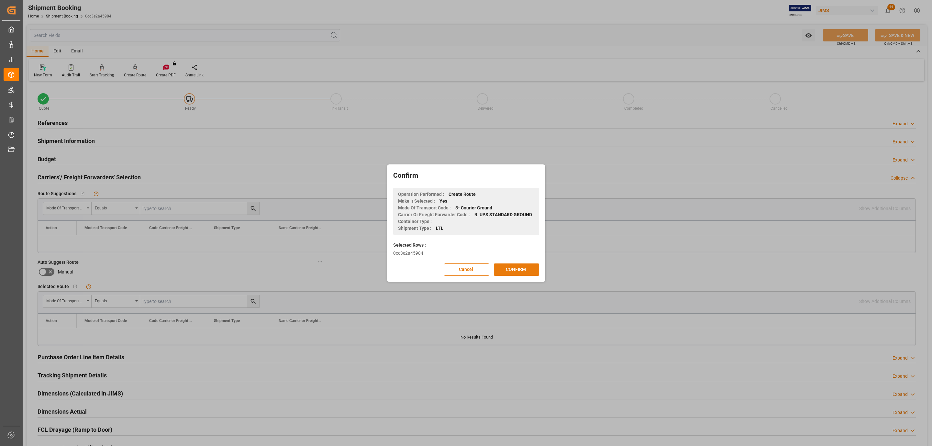
click at [522, 271] on button "CONFIRM" at bounding box center [516, 269] width 45 height 12
